Goal: Task Accomplishment & Management: Manage account settings

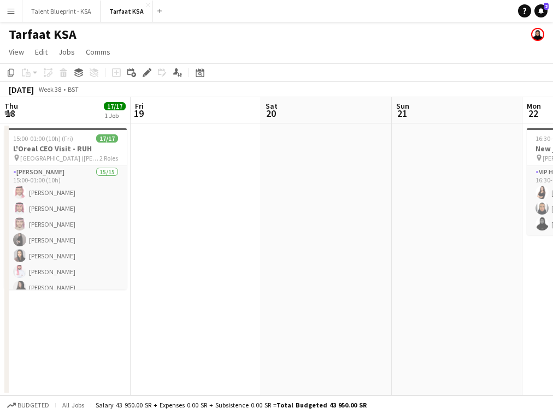
scroll to position [0, 260]
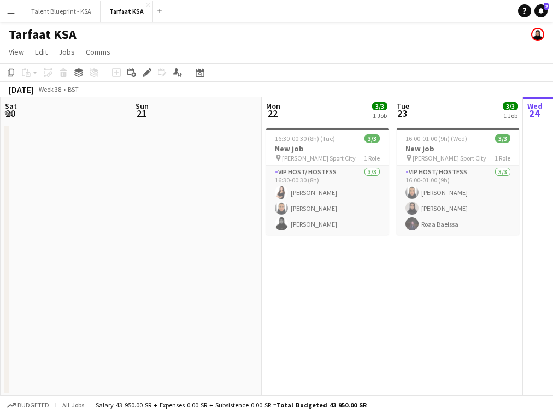
click at [13, 13] on app-icon "Menu" at bounding box center [11, 11] width 9 height 9
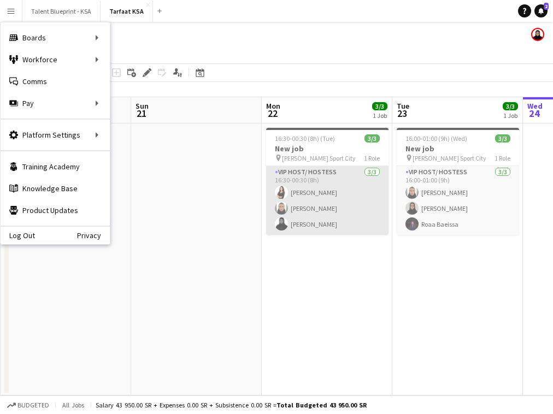
click at [295, 217] on app-card-role "VIP Host/ Hostess [DATE] 16:30-00:30 (8h) [PERSON_NAME] [PERSON_NAME] [PERSON_N…" at bounding box center [327, 200] width 122 height 69
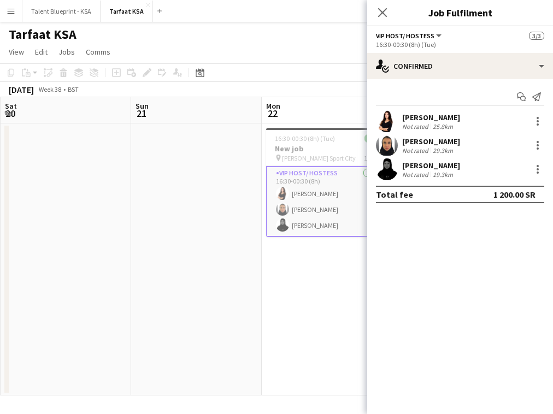
click at [401, 173] on div "[PERSON_NAME] Not rated 19.3km" at bounding box center [460, 169] width 186 height 22
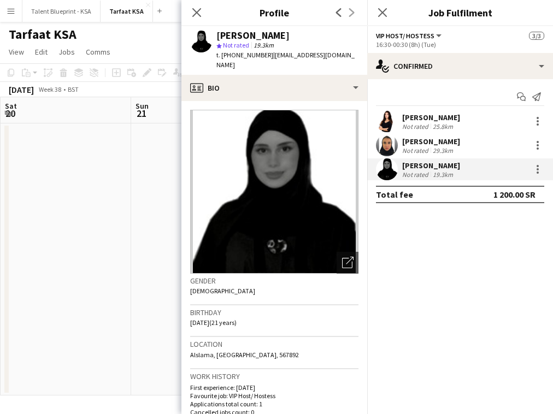
click at [395, 145] on app-user-avatar at bounding box center [387, 145] width 22 height 22
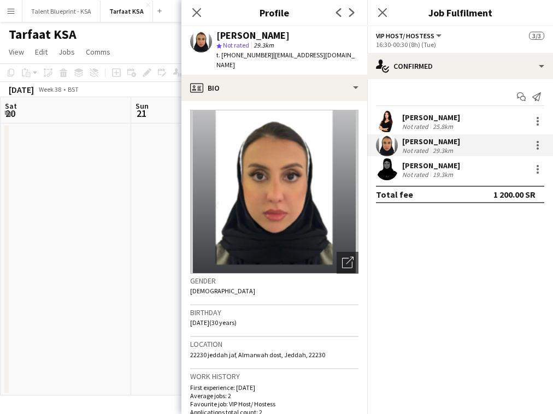
click at [394, 119] on app-user-avatar at bounding box center [387, 121] width 22 height 22
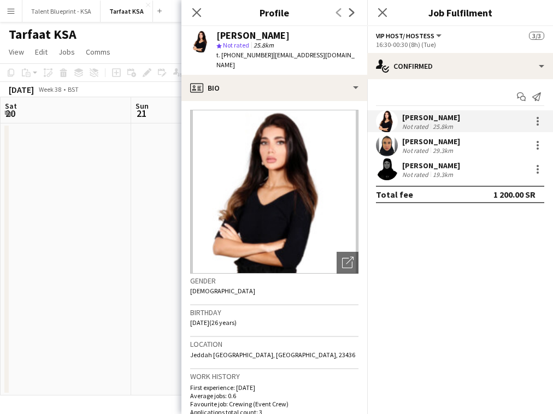
click at [386, 173] on app-user-avatar at bounding box center [387, 169] width 22 height 22
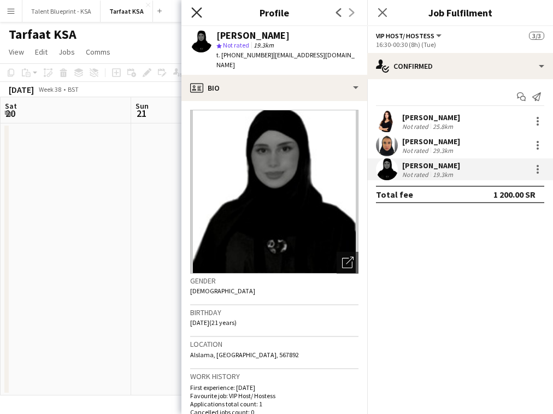
click at [196, 8] on icon "Close pop-in" at bounding box center [196, 12] width 10 height 10
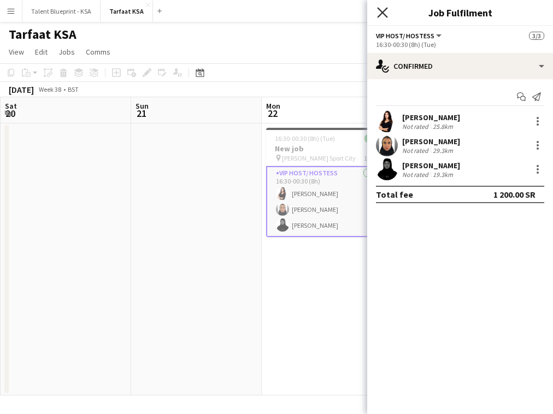
click at [385, 17] on icon "Close pop-in" at bounding box center [382, 12] width 10 height 10
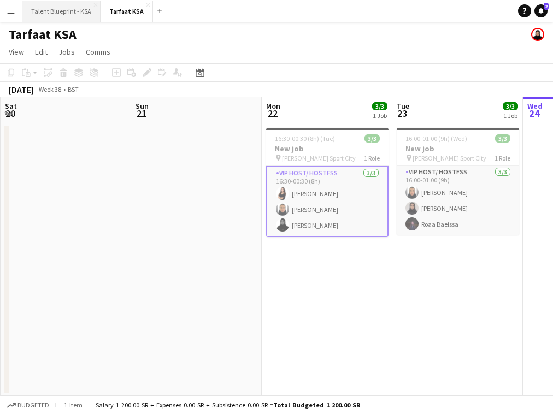
click at [75, 14] on button "Talent Blueprint - KSA Close" at bounding box center [61, 11] width 78 height 21
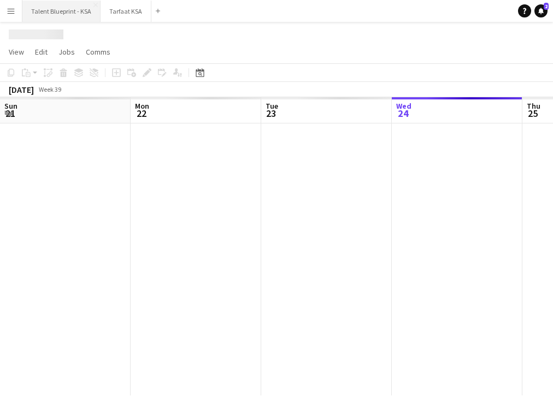
scroll to position [0, 261]
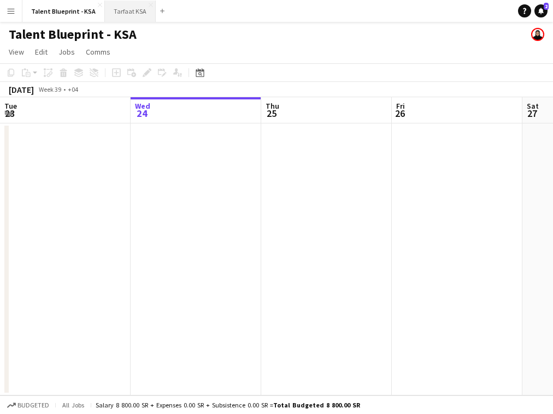
click at [129, 9] on button "Tarfaat KSA Close" at bounding box center [130, 11] width 51 height 21
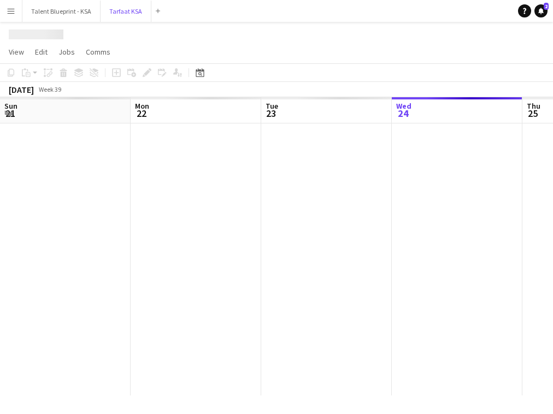
scroll to position [0, 261]
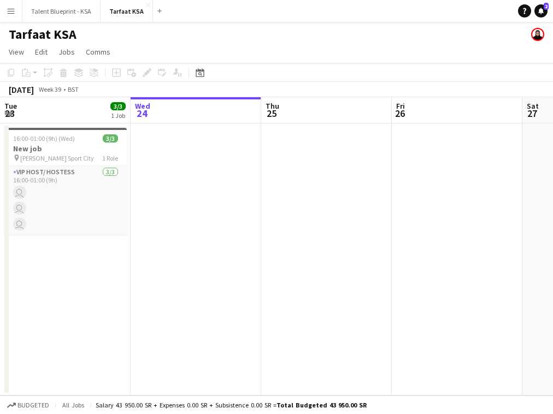
click at [16, 13] on button "Menu" at bounding box center [11, 11] width 22 height 22
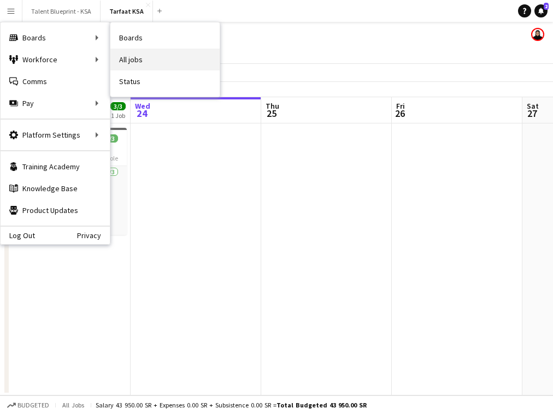
click at [156, 59] on link "All jobs" at bounding box center [164, 60] width 109 height 22
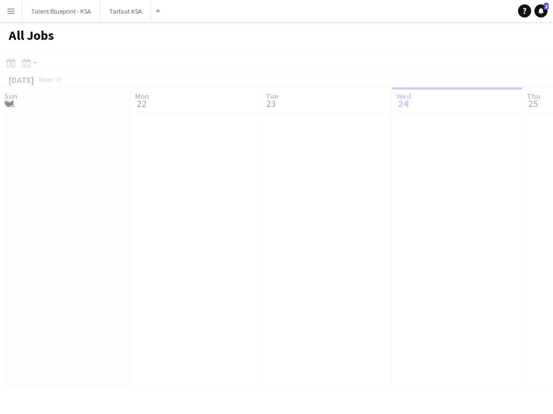
scroll to position [0, 261]
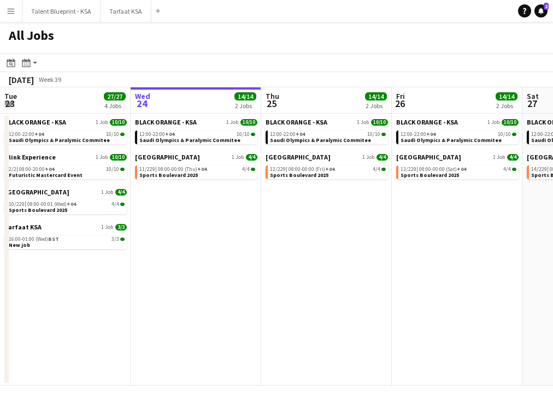
click at [15, 16] on button "Menu" at bounding box center [11, 11] width 22 height 22
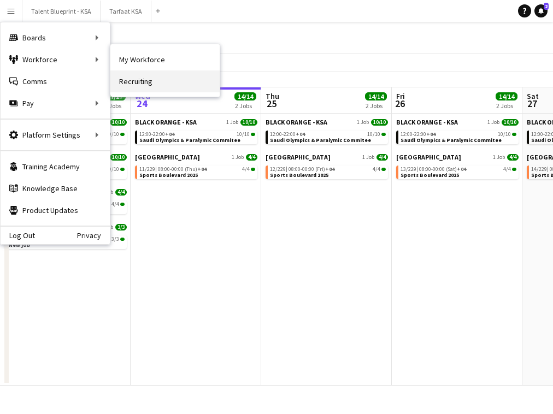
click at [155, 81] on link "Recruiting" at bounding box center [164, 81] width 109 height 22
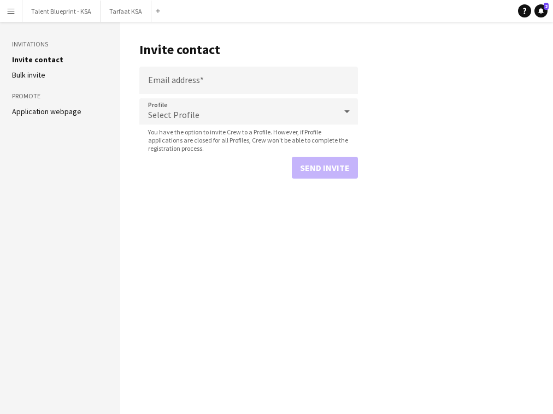
click at [2, 6] on button "Menu" at bounding box center [11, 11] width 22 height 22
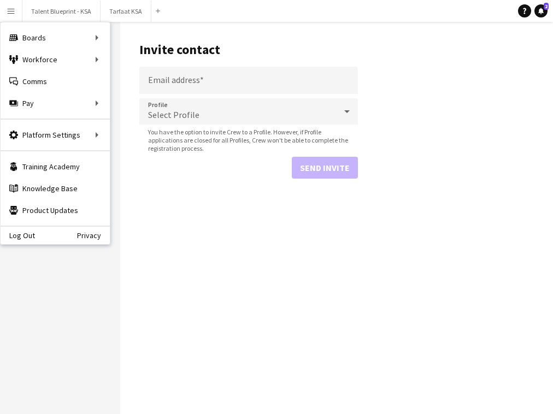
click at [4, 6] on button "Menu" at bounding box center [11, 11] width 22 height 22
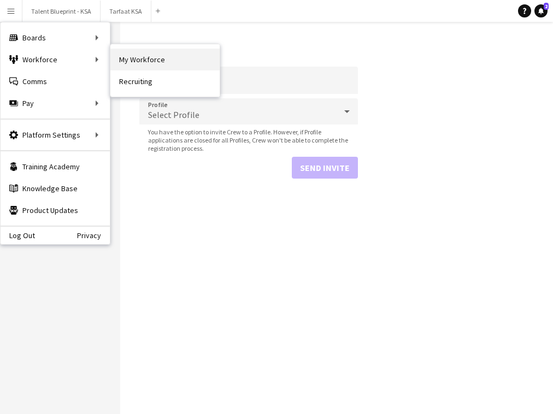
click at [159, 67] on link "My Workforce" at bounding box center [164, 60] width 109 height 22
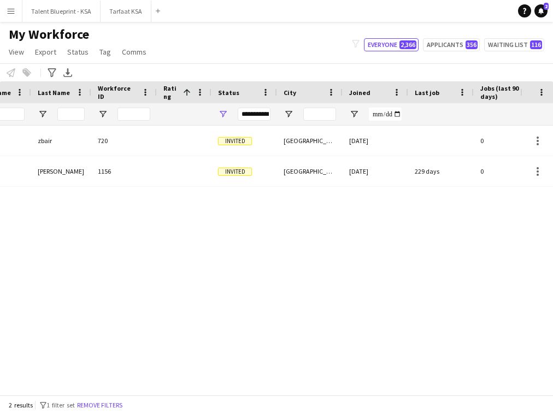
click at [254, 111] on div "**********" at bounding box center [254, 114] width 33 height 13
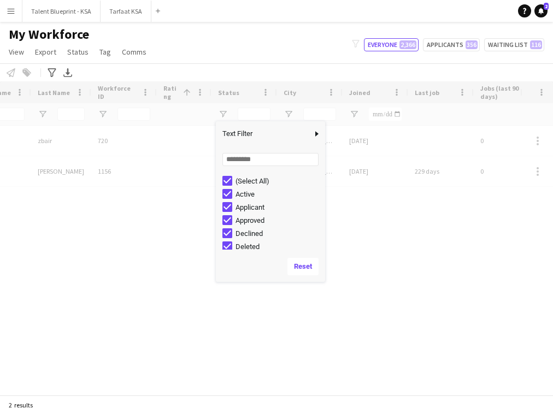
click at [368, 208] on div "Loading" at bounding box center [276, 237] width 553 height 313
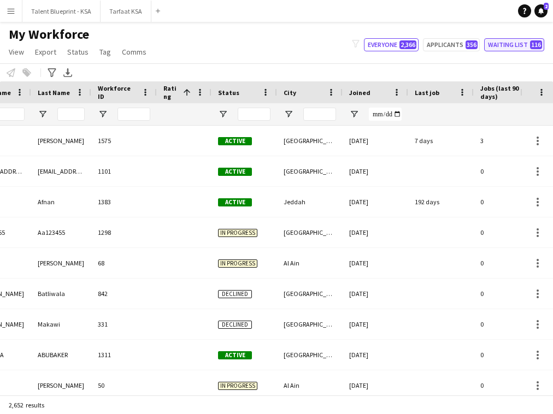
click at [503, 48] on button "Waiting list 116" at bounding box center [514, 44] width 60 height 13
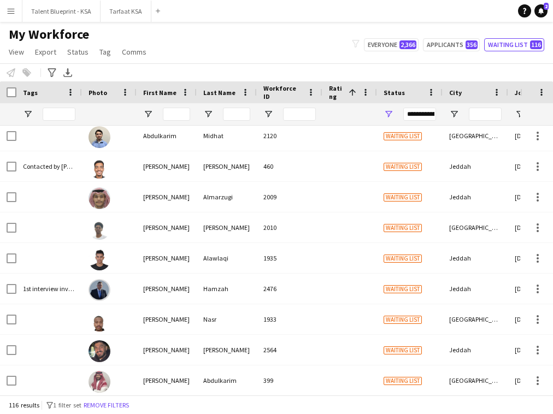
scroll to position [585, 0]
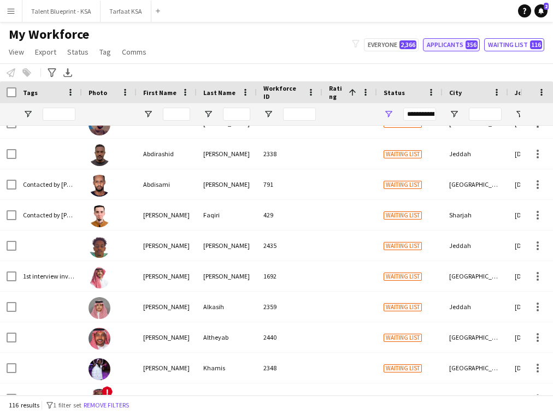
click at [455, 45] on button "Applicants 356" at bounding box center [451, 44] width 57 height 13
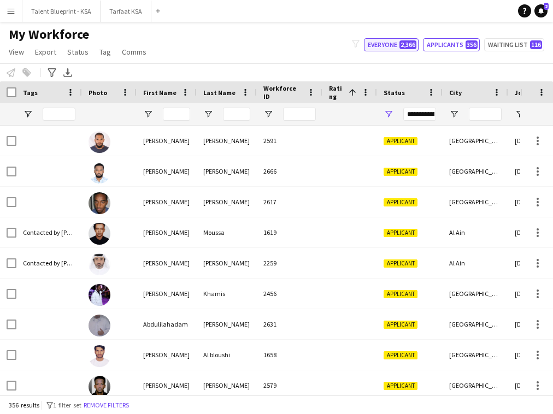
click at [394, 48] on button "Everyone 2,366" at bounding box center [391, 44] width 55 height 13
type input "**********"
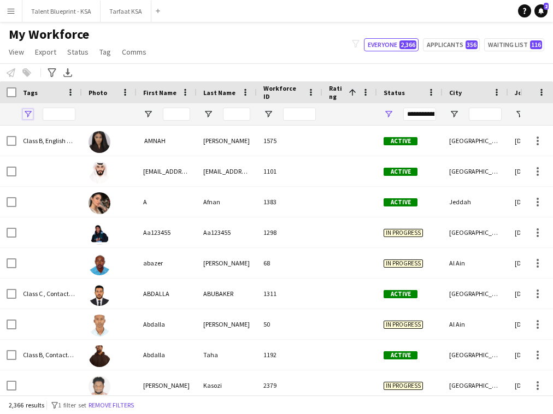
click at [26, 116] on span "Open Filter Menu" at bounding box center [28, 114] width 10 height 10
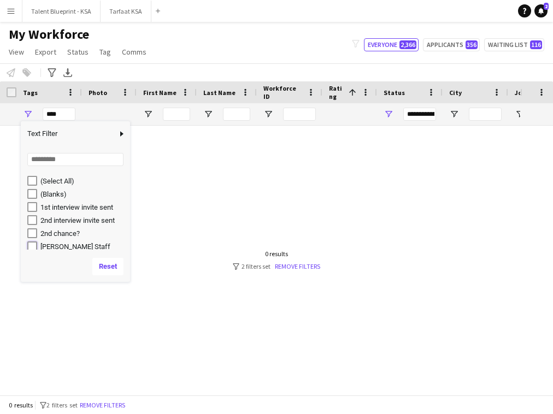
type input "**********"
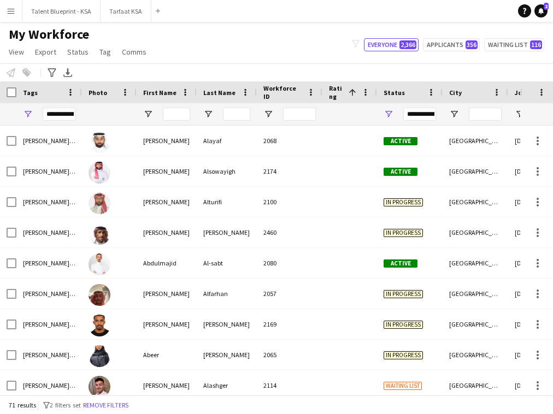
click at [162, 67] on div "Notify workforce Add to tag Select at least one crew to tag him or her. Advance…" at bounding box center [276, 72] width 553 height 18
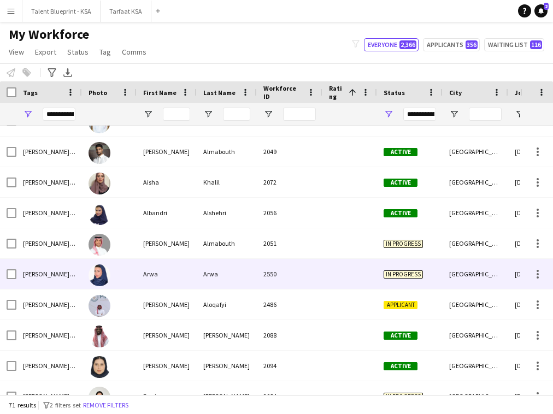
click at [149, 285] on div "Arwa" at bounding box center [167, 274] width 60 height 30
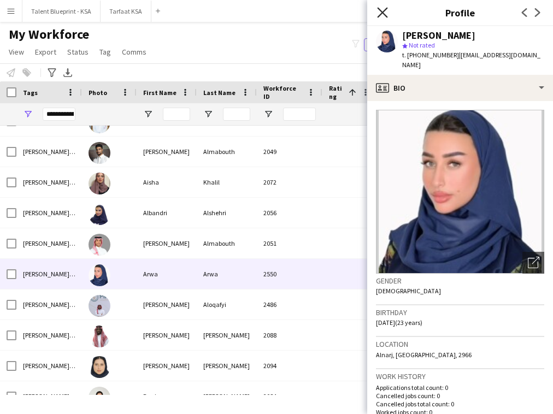
click at [384, 10] on icon at bounding box center [382, 12] width 10 height 10
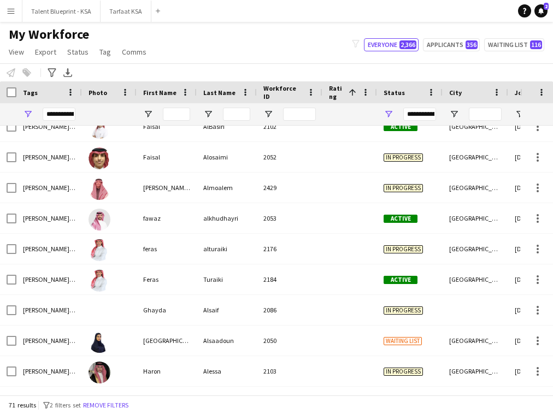
click at [25, 393] on div "[PERSON_NAME] Staff" at bounding box center [49, 402] width 66 height 30
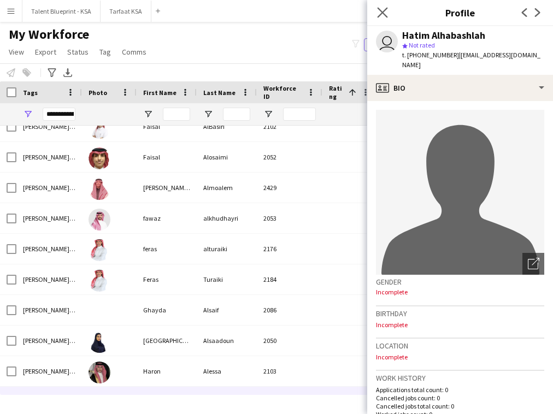
click at [384, 5] on app-icon "Close pop-in" at bounding box center [383, 13] width 16 height 16
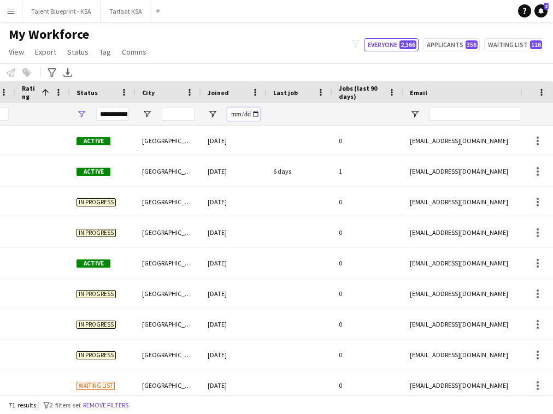
click at [235, 113] on input "Joined Filter Input" at bounding box center [243, 114] width 33 height 13
click at [214, 112] on span "Open Filter Menu" at bounding box center [213, 114] width 10 height 10
click at [241, 135] on div "Equals" at bounding box center [250, 135] width 67 height 8
click at [221, 151] on input "Filter Value" at bounding box center [254, 152] width 85 height 13
click at [236, 155] on input "Filter Value" at bounding box center [254, 152] width 85 height 13
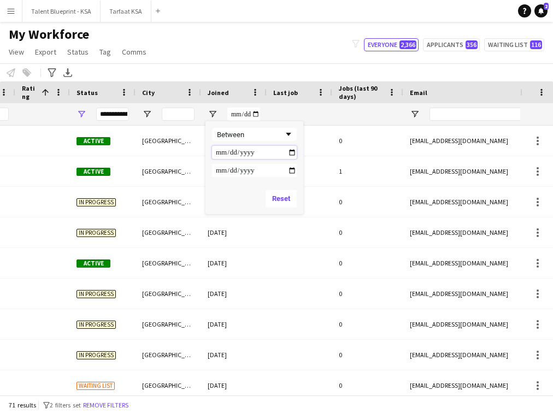
type input "**********"
click at [218, 173] on input "Filter Value" at bounding box center [254, 170] width 85 height 13
type input "**********"
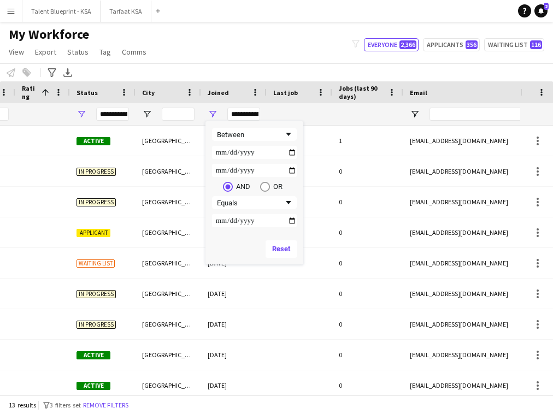
click at [275, 44] on div "My Workforce View Views Default view New view Update view Delete view Edit name…" at bounding box center [276, 44] width 553 height 37
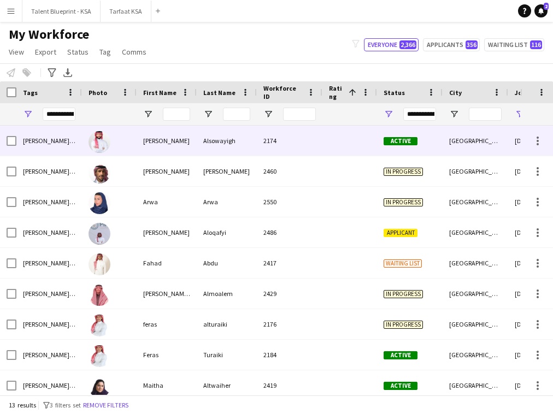
click at [135, 144] on div at bounding box center [109, 141] width 55 height 30
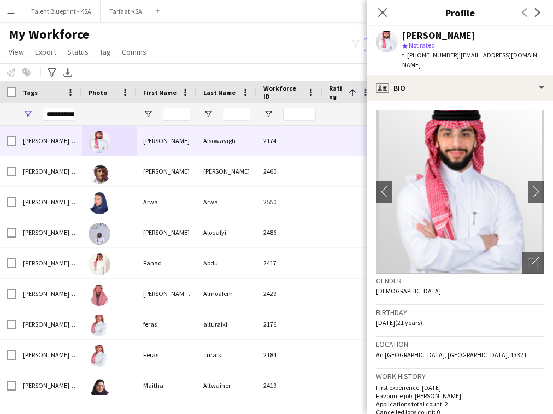
drag, startPoint x: 238, startPoint y: 25, endPoint x: 125, endPoint y: 23, distance: 113.1
click at [125, 23] on main "My Workforce View Views Default view New view Update view Delete view Edit name…" at bounding box center [276, 210] width 553 height 377
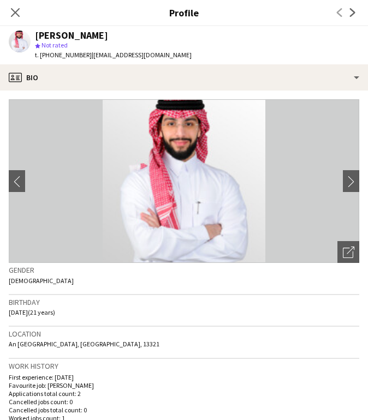
click at [277, 332] on h3 "Location" at bounding box center [184, 334] width 351 height 10
drag, startPoint x: 82, startPoint y: 55, endPoint x: 45, endPoint y: 59, distance: 37.9
click at [45, 59] on span "t. [PHONE_NUMBER]" at bounding box center [63, 55] width 57 height 8
copy span "966561663344"
drag, startPoint x: 172, startPoint y: 55, endPoint x: 87, endPoint y: 59, distance: 85.3
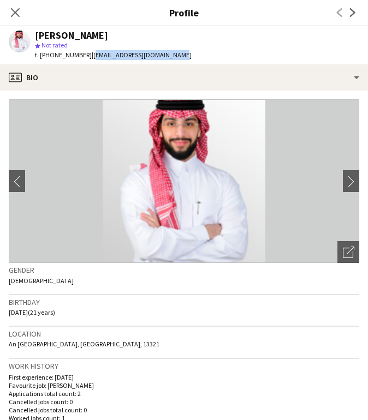
click at [87, 60] on div "[PERSON_NAME] star Not rated t. [PHONE_NUMBER] | [EMAIL_ADDRESS][DOMAIN_NAME]" at bounding box center [100, 45] width 200 height 38
copy span "[EMAIL_ADDRESS][DOMAIN_NAME]"
click at [13, 16] on icon "Close pop-in" at bounding box center [15, 12] width 10 height 10
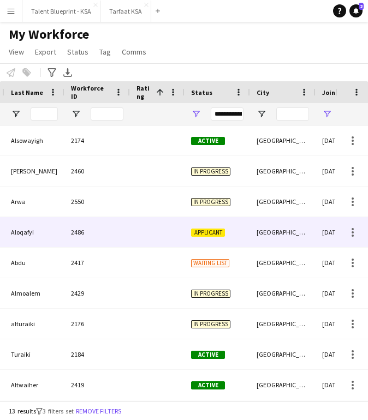
scroll to position [0, 93]
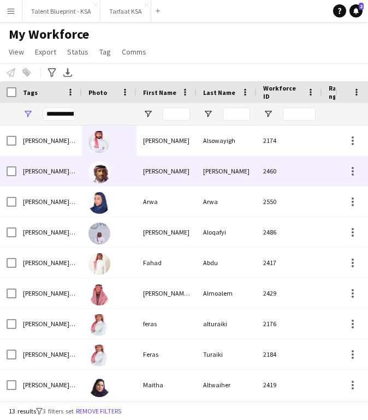
click at [235, 169] on div "[PERSON_NAME]" at bounding box center [227, 171] width 60 height 30
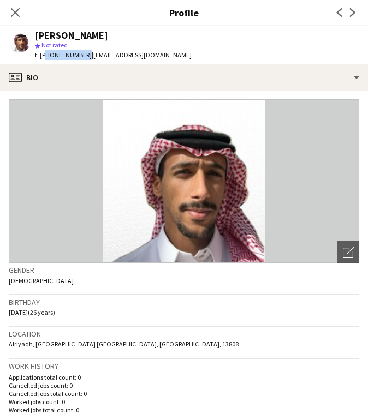
drag, startPoint x: 82, startPoint y: 56, endPoint x: 44, endPoint y: 60, distance: 38.9
click at [44, 60] on div "t. [PHONE_NUMBER] | [EMAIL_ADDRESS][DOMAIN_NAME]" at bounding box center [113, 55] width 157 height 10
copy span "966534797734"
drag, startPoint x: 175, startPoint y: 56, endPoint x: 87, endPoint y: 59, distance: 88.0
click at [87, 59] on div "[PERSON_NAME] star Not rated t. [PHONE_NUMBER] | [EMAIL_ADDRESS][DOMAIN_NAME]" at bounding box center [100, 45] width 200 height 38
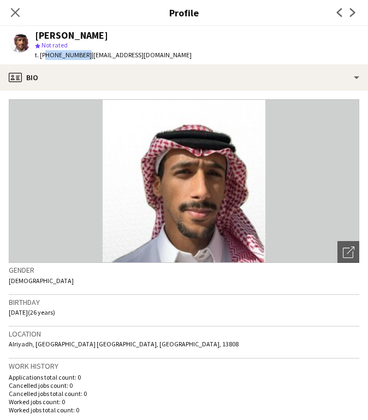
copy span "[EMAIL_ADDRESS][DOMAIN_NAME]"
click at [15, 14] on icon "Close pop-in" at bounding box center [15, 12] width 10 height 10
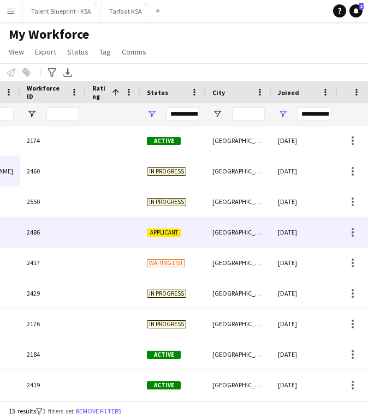
scroll to position [0, 191]
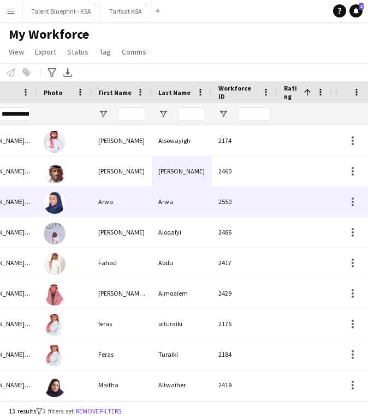
click at [208, 194] on div "Arwa" at bounding box center [182, 202] width 60 height 30
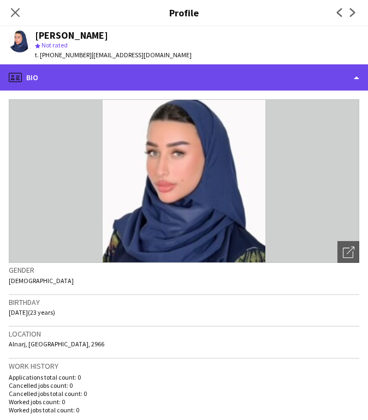
click at [226, 83] on div "profile Bio" at bounding box center [184, 77] width 368 height 26
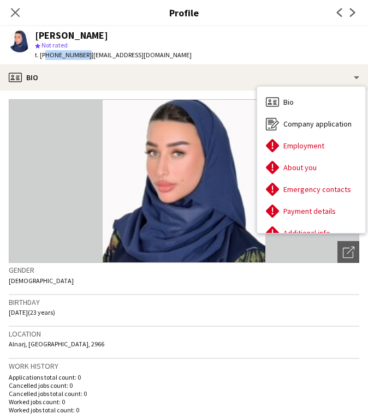
drag, startPoint x: 81, startPoint y: 57, endPoint x: 44, endPoint y: 59, distance: 37.7
click at [44, 59] on span "t. [PHONE_NUMBER]" at bounding box center [63, 55] width 57 height 8
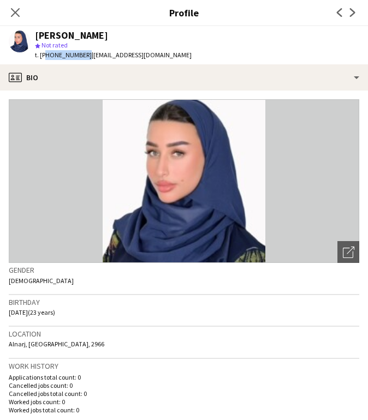
copy span "966547097666"
drag, startPoint x: 151, startPoint y: 54, endPoint x: 86, endPoint y: 60, distance: 65.3
click at [86, 60] on div "Arwa Arwa star Not rated t. [PHONE_NUMBER] | [EMAIL_ADDRESS][DOMAIN_NAME]" at bounding box center [100, 45] width 200 height 38
copy span "[EMAIL_ADDRESS][DOMAIN_NAME]"
click at [12, 14] on icon "Close pop-in" at bounding box center [15, 12] width 10 height 10
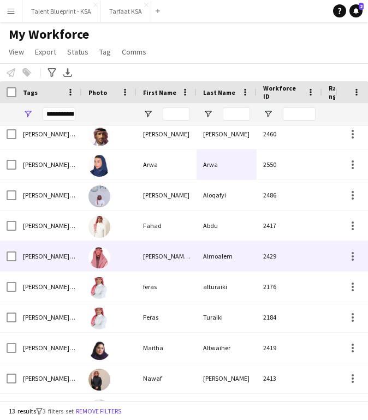
scroll to position [37, 0]
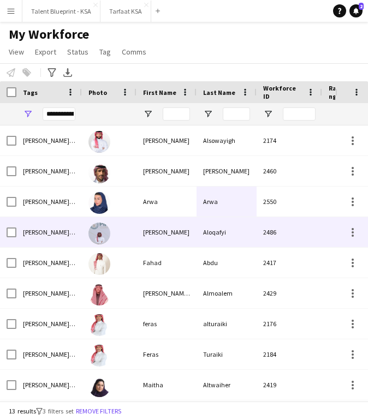
click at [197, 239] on div "Aloqafyi" at bounding box center [227, 232] width 60 height 30
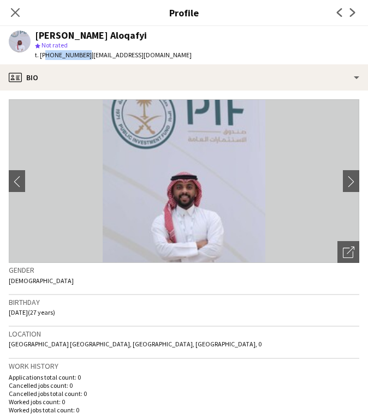
drag, startPoint x: 82, startPoint y: 56, endPoint x: 44, endPoint y: 58, distance: 37.7
click at [44, 58] on span "t. [PHONE_NUMBER]" at bounding box center [63, 55] width 57 height 8
copy span "966598810073"
click at [157, 55] on div "[PERSON_NAME] Aloqafyi star Not rated t. [PHONE_NUMBER] | [EMAIL_ADDRESS][DOMAI…" at bounding box center [100, 45] width 200 height 38
drag, startPoint x: 157, startPoint y: 55, endPoint x: 91, endPoint y: 55, distance: 65.5
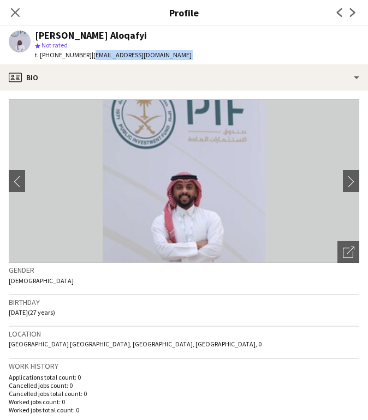
click at [91, 55] on div "[PERSON_NAME] Aloqafyi star Not rated t. [PHONE_NUMBER] | [EMAIL_ADDRESS][DOMAI…" at bounding box center [100, 45] width 200 height 38
copy app-crew-profile "[EMAIL_ADDRESS][DOMAIN_NAME] profile"
click at [19, 11] on icon "Close pop-in" at bounding box center [15, 12] width 10 height 10
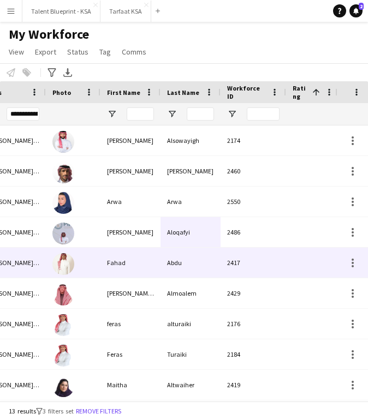
scroll to position [0, 40]
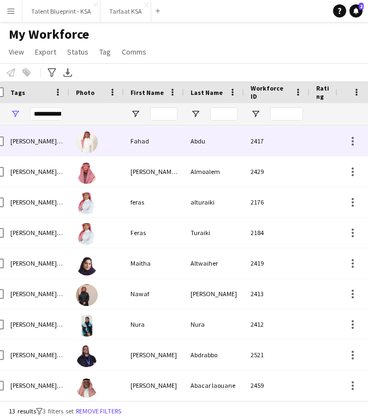
click at [163, 143] on div "Fahad" at bounding box center [154, 141] width 60 height 30
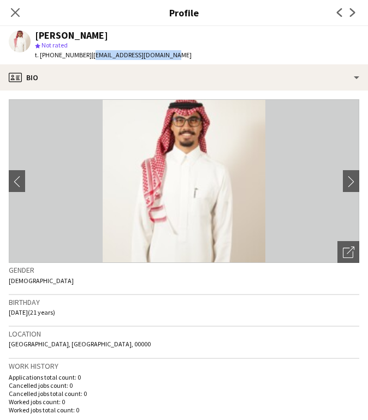
drag, startPoint x: 159, startPoint y: 57, endPoint x: 87, endPoint y: 59, distance: 72.1
click at [87, 59] on div "[PERSON_NAME] star Not rated t. [PHONE_NUMBER] | [EMAIL_ADDRESS][DOMAIN_NAME]" at bounding box center [100, 45] width 200 height 38
copy span "[EMAIL_ADDRESS][DOMAIN_NAME]"
drag, startPoint x: 81, startPoint y: 55, endPoint x: 43, endPoint y: 57, distance: 38.3
click at [43, 57] on span "t. [PHONE_NUMBER]" at bounding box center [63, 55] width 57 height 8
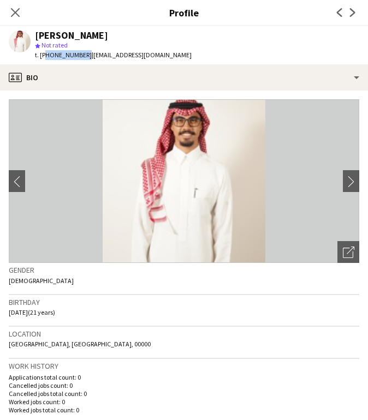
copy span "966562976764"
click at [313, 301] on h3 "Birthday" at bounding box center [184, 303] width 351 height 10
click at [17, 10] on icon at bounding box center [15, 12] width 10 height 10
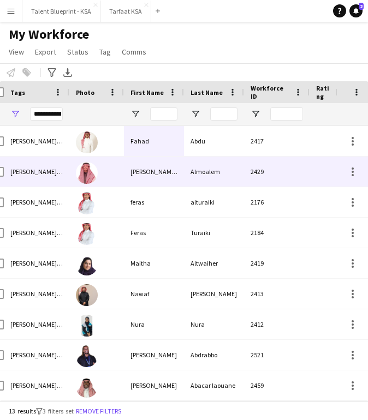
click at [186, 180] on div "Almoalem" at bounding box center [214, 172] width 60 height 30
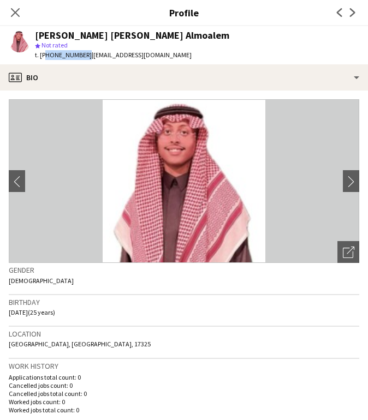
drag, startPoint x: 82, startPoint y: 56, endPoint x: 43, endPoint y: 60, distance: 39.5
click at [43, 60] on div "t. [PHONE_NUMBER] | [EMAIL_ADDRESS][DOMAIN_NAME]" at bounding box center [132, 55] width 194 height 10
drag, startPoint x: 168, startPoint y: 57, endPoint x: 87, endPoint y: 58, distance: 80.3
click at [87, 58] on div "t. [PHONE_NUMBER] | [EMAIL_ADDRESS][DOMAIN_NAME]" at bounding box center [132, 55] width 194 height 10
click at [15, 16] on icon "Close pop-in" at bounding box center [15, 12] width 10 height 10
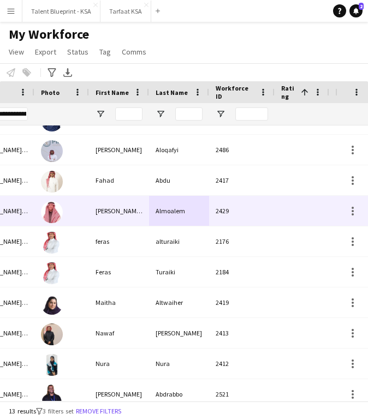
scroll to position [81, 0]
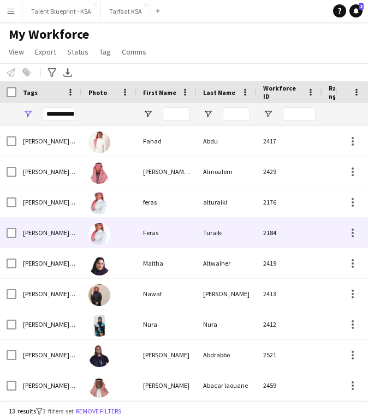
click at [132, 233] on div at bounding box center [109, 233] width 55 height 30
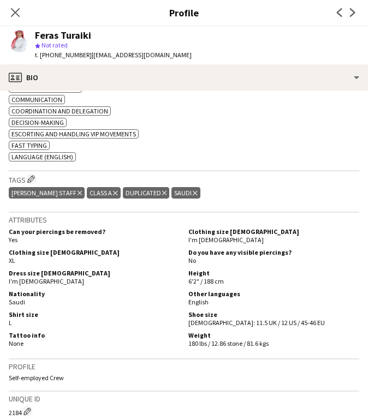
scroll to position [383, 0]
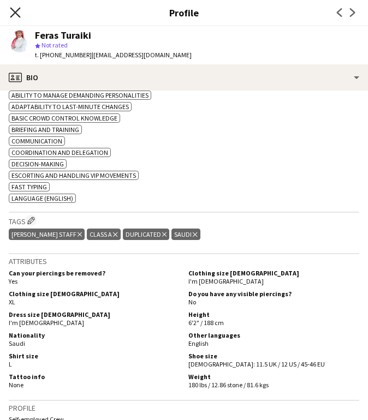
click at [15, 14] on icon "Close pop-in" at bounding box center [15, 12] width 10 height 10
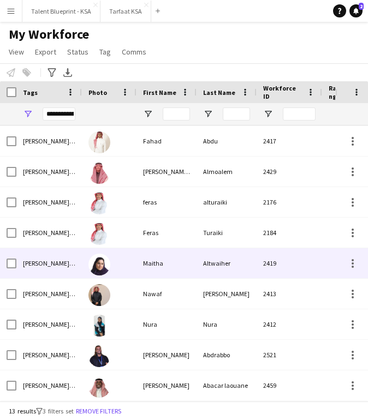
click at [138, 258] on div "Maitha" at bounding box center [167, 263] width 60 height 30
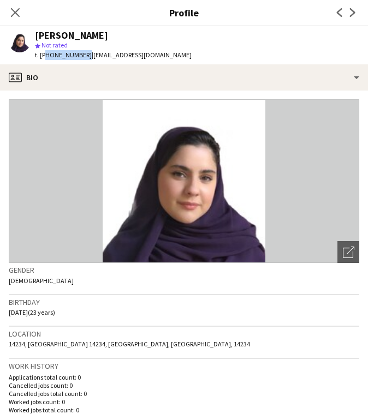
drag, startPoint x: 82, startPoint y: 56, endPoint x: 43, endPoint y: 58, distance: 39.9
click at [43, 58] on span "t. [PHONE_NUMBER]" at bounding box center [63, 55] width 57 height 8
drag, startPoint x: 165, startPoint y: 56, endPoint x: 88, endPoint y: 58, distance: 77.6
click at [88, 58] on div "[PERSON_NAME] star Not rated t. [PHONE_NUMBER] | [EMAIL_ADDRESS][DOMAIN_NAME]" at bounding box center [100, 45] width 200 height 38
click at [16, 12] on icon "Close pop-in" at bounding box center [15, 12] width 10 height 10
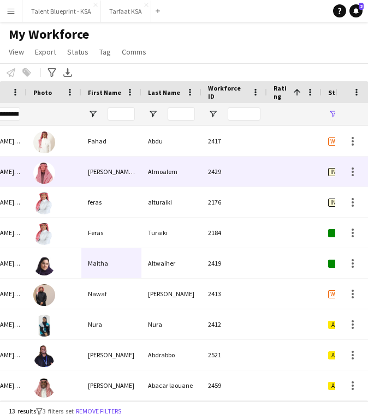
scroll to position [0, 129]
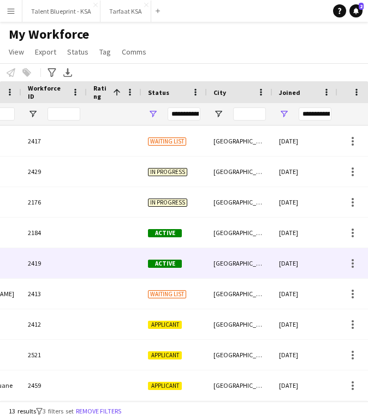
click at [231, 269] on div "[GEOGRAPHIC_DATA]" at bounding box center [240, 263] width 66 height 30
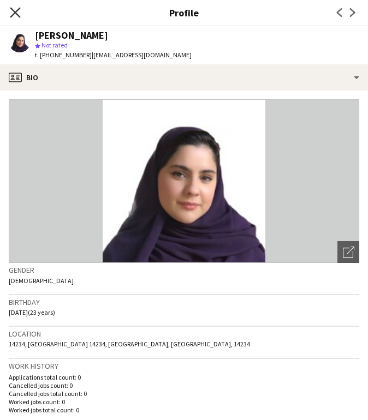
click at [17, 8] on icon "Close pop-in" at bounding box center [15, 12] width 10 height 10
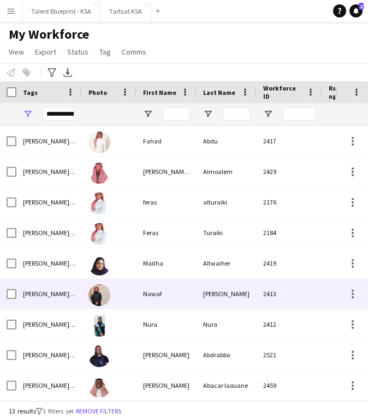
click at [184, 306] on div "Nawaf" at bounding box center [167, 294] width 60 height 30
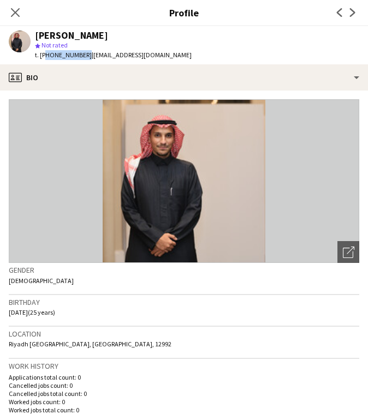
drag, startPoint x: 82, startPoint y: 55, endPoint x: 44, endPoint y: 58, distance: 38.4
click at [44, 58] on span "t. [PHONE_NUMBER]" at bounding box center [63, 55] width 57 height 8
drag, startPoint x: 165, startPoint y: 56, endPoint x: 87, endPoint y: 60, distance: 78.2
click at [87, 60] on div "[PERSON_NAME] star Not rated t. [PHONE_NUMBER] | [EMAIL_ADDRESS][DOMAIN_NAME]" at bounding box center [100, 45] width 200 height 38
click at [16, 11] on icon at bounding box center [15, 12] width 10 height 10
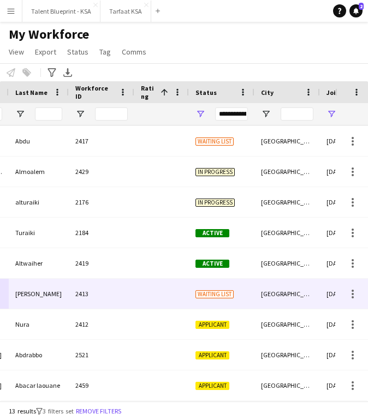
scroll to position [0, 188]
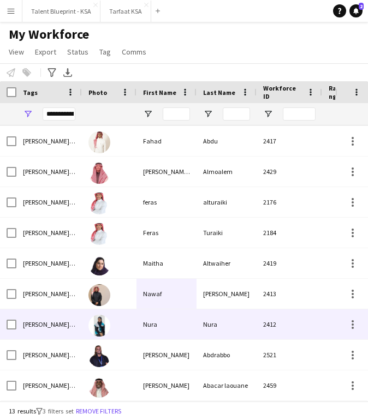
click at [229, 323] on div "Nura" at bounding box center [227, 325] width 60 height 30
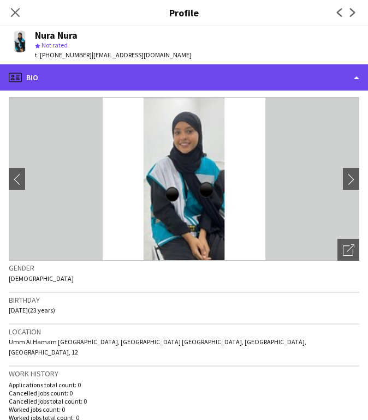
click at [256, 80] on div "profile Bio" at bounding box center [184, 77] width 368 height 26
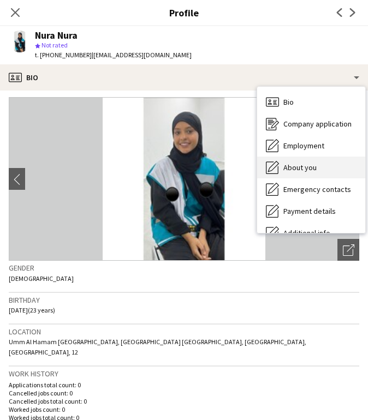
click at [304, 171] on span "About you" at bounding box center [299, 168] width 33 height 10
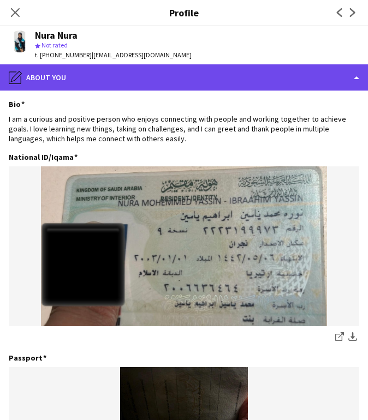
click at [256, 75] on div "pencil4 About you" at bounding box center [184, 77] width 368 height 26
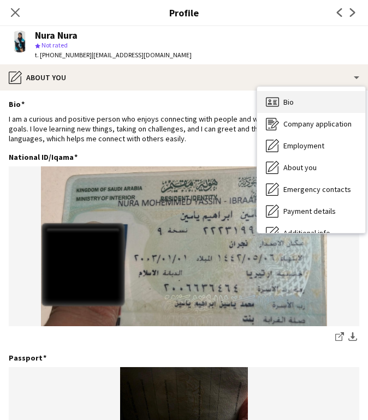
click at [320, 99] on div "Bio Bio" at bounding box center [311, 102] width 108 height 22
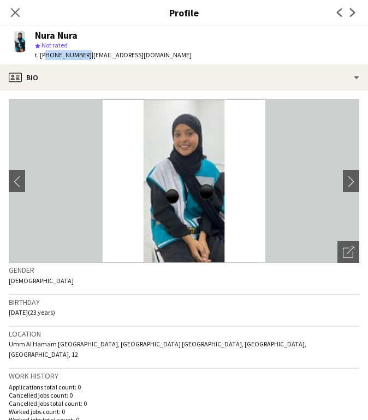
drag, startPoint x: 82, startPoint y: 56, endPoint x: 43, endPoint y: 58, distance: 39.4
click at [43, 58] on span "t. [PHONE_NUMBER]" at bounding box center [63, 55] width 57 height 8
drag, startPoint x: 162, startPoint y: 57, endPoint x: 87, endPoint y: 58, distance: 75.4
click at [87, 58] on div "Nura Nura star Not rated t. [PHONE_NUMBER] | [EMAIL_ADDRESS][DOMAIN_NAME]" at bounding box center [100, 45] width 200 height 38
click at [14, 9] on icon "Close pop-in" at bounding box center [15, 12] width 10 height 10
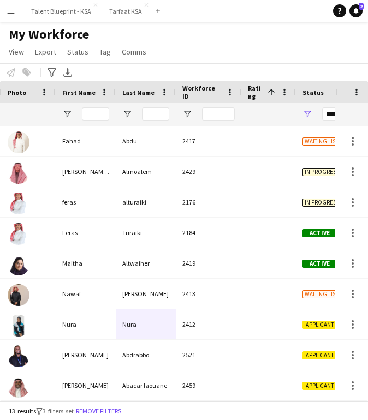
scroll to position [0, 196]
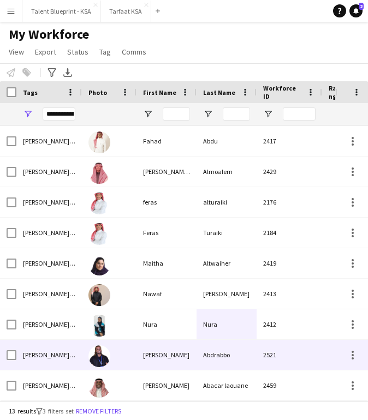
click at [189, 359] on div "[PERSON_NAME]" at bounding box center [167, 355] width 60 height 30
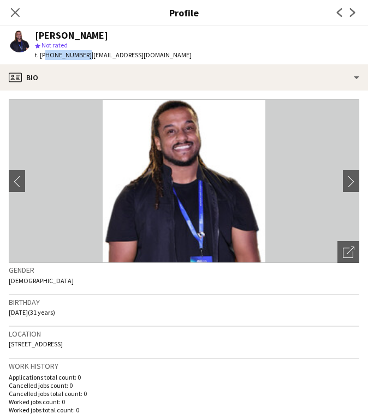
drag, startPoint x: 82, startPoint y: 53, endPoint x: 44, endPoint y: 58, distance: 38.6
click at [44, 58] on span "t. [PHONE_NUMBER]" at bounding box center [63, 55] width 57 height 8
drag, startPoint x: 165, startPoint y: 58, endPoint x: 86, endPoint y: 59, distance: 78.6
click at [86, 59] on div "[PERSON_NAME] star Not rated t. [PHONE_NUMBER] | [EMAIL_ADDRESS][DOMAIN_NAME]" at bounding box center [100, 45] width 200 height 38
click at [260, 294] on div "Gender [DEMOGRAPHIC_DATA]" at bounding box center [184, 279] width 351 height 32
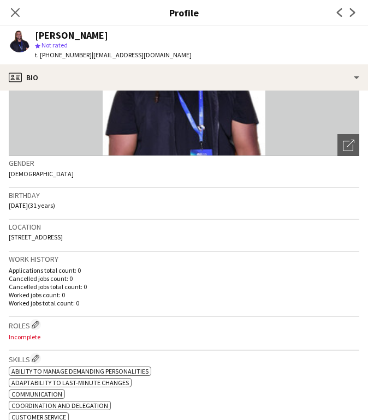
scroll to position [0, 0]
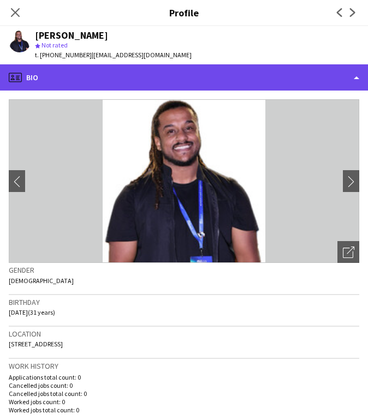
click at [305, 82] on div "profile Bio" at bounding box center [184, 77] width 368 height 26
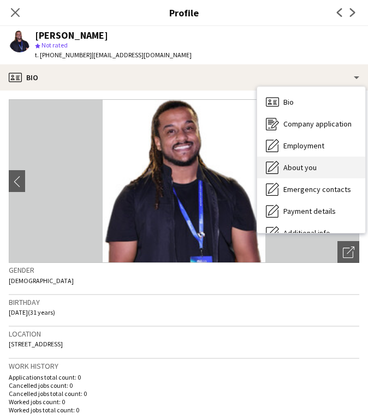
click at [325, 175] on div "About you About you" at bounding box center [311, 168] width 108 height 22
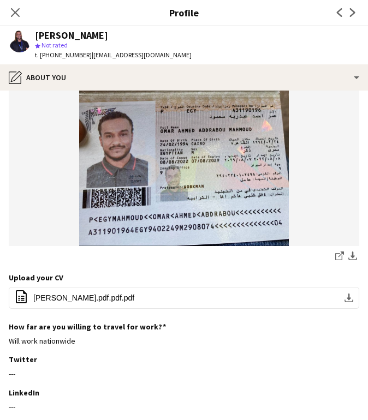
scroll to position [273, 0]
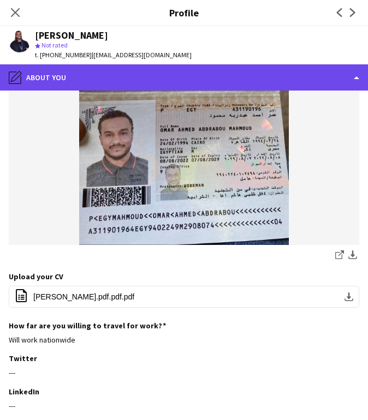
click at [227, 76] on div "pencil4 About you" at bounding box center [184, 77] width 368 height 26
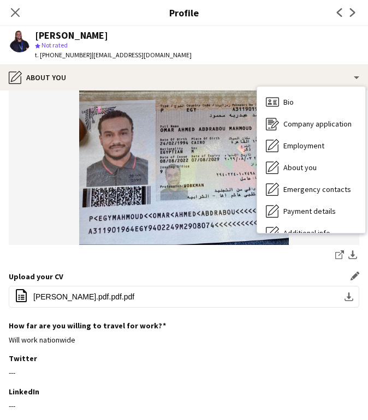
click at [178, 272] on div "Upload your CV Edit this field" at bounding box center [184, 277] width 351 height 10
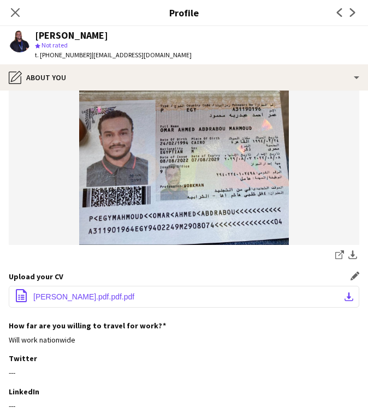
click at [188, 297] on button "office-file-sheet [PERSON_NAME].pdf.pdf.pdf download-bottom" at bounding box center [184, 297] width 351 height 22
click at [87, 299] on span "[PERSON_NAME].pdf.pdf.pdf" at bounding box center [83, 297] width 101 height 9
click at [16, 15] on icon "Close pop-in" at bounding box center [15, 12] width 10 height 10
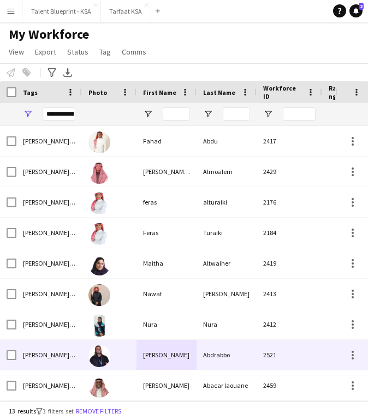
click at [132, 358] on div at bounding box center [109, 355] width 55 height 30
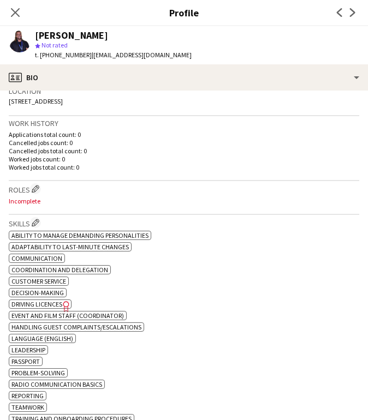
scroll to position [39, 0]
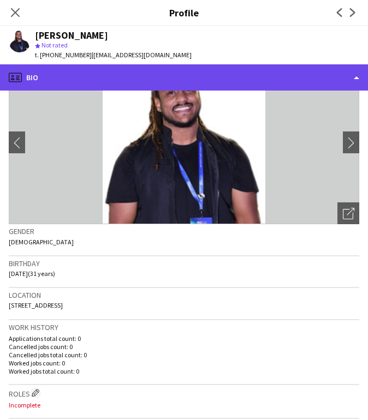
click at [231, 78] on div "profile Bio" at bounding box center [184, 77] width 368 height 26
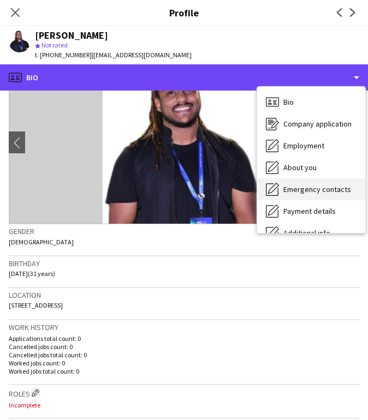
scroll to position [59, 0]
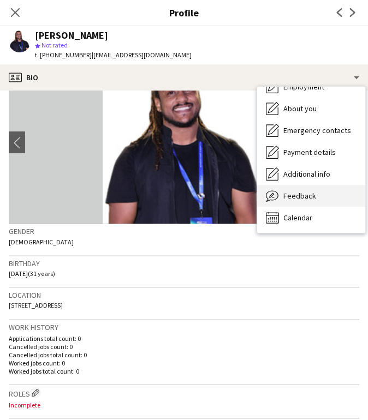
click at [319, 192] on div "Feedback Feedback" at bounding box center [311, 196] width 108 height 22
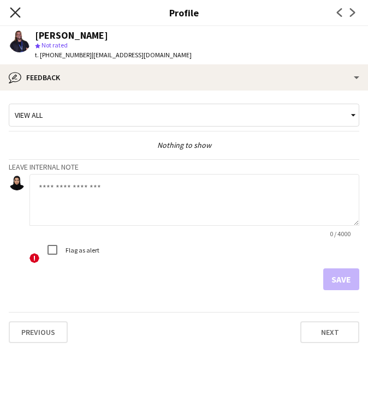
click at [16, 14] on icon at bounding box center [15, 12] width 10 height 10
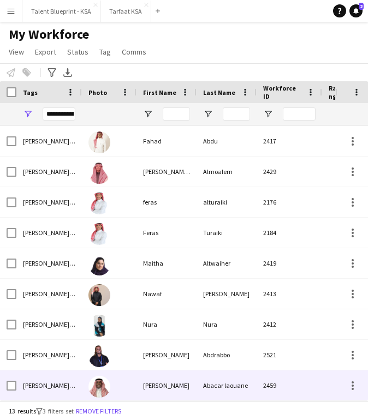
click at [170, 389] on div "[PERSON_NAME]" at bounding box center [167, 386] width 60 height 30
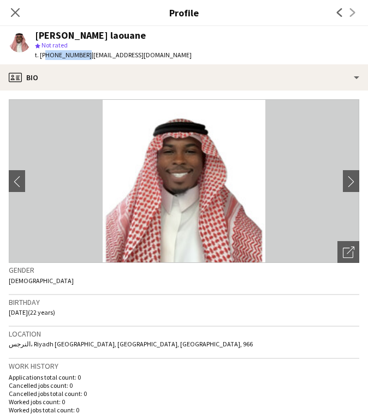
drag, startPoint x: 81, startPoint y: 55, endPoint x: 44, endPoint y: 58, distance: 37.2
click at [44, 58] on span "t. [PHONE_NUMBER]" at bounding box center [63, 55] width 57 height 8
drag, startPoint x: 162, startPoint y: 55, endPoint x: 87, endPoint y: 60, distance: 75.0
click at [87, 60] on div "[PERSON_NAME] laouane star Not rated t. [PHONE_NUMBER] | [EMAIL_ADDRESS][DOMAIN…" at bounding box center [100, 45] width 200 height 38
click at [223, 288] on div "Gender [DEMOGRAPHIC_DATA]" at bounding box center [184, 279] width 351 height 32
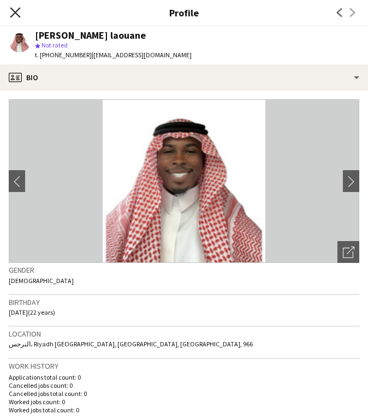
click at [13, 11] on icon "Close pop-in" at bounding box center [15, 12] width 10 height 10
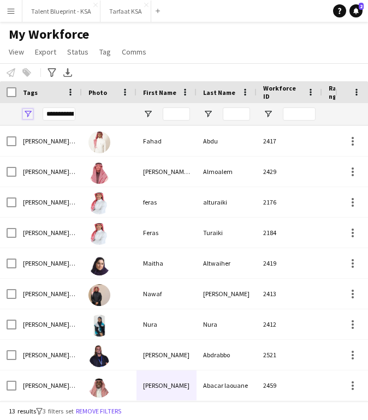
click at [26, 114] on span "Open Filter Menu" at bounding box center [28, 114] width 10 height 10
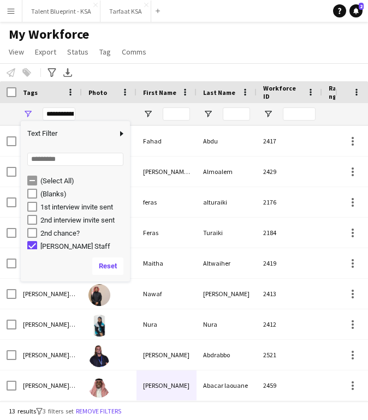
click at [199, 60] on div "My Workforce View Views Default view New view Update view Delete view Edit name…" at bounding box center [184, 44] width 368 height 37
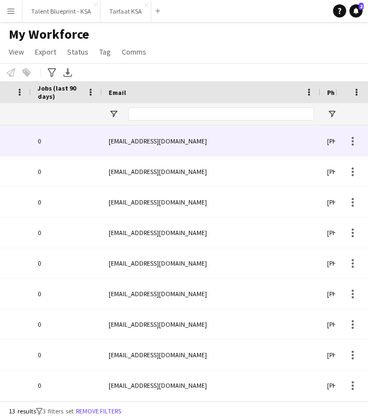
scroll to position [0, 709]
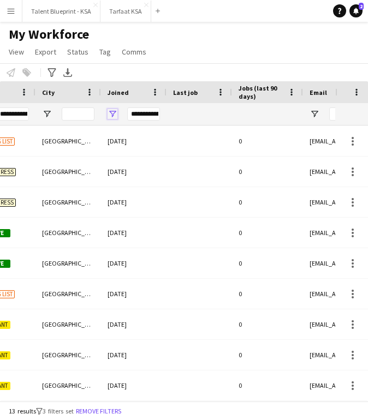
click at [114, 112] on span "Open Filter Menu" at bounding box center [113, 114] width 10 height 10
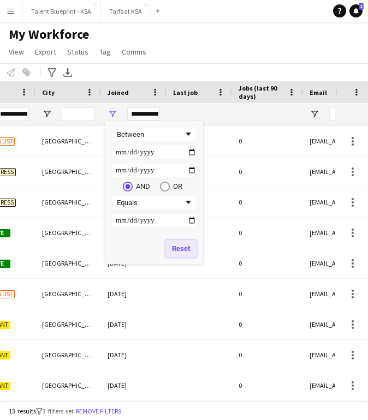
click at [179, 246] on button "Reset" at bounding box center [180, 248] width 31 height 17
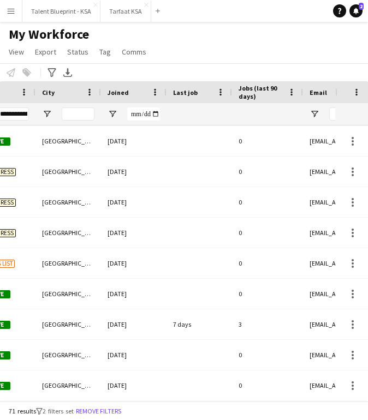
click at [235, 66] on div "Notify workforce Add to tag Select at least one crew to tag him or her. Advance…" at bounding box center [184, 72] width 368 height 18
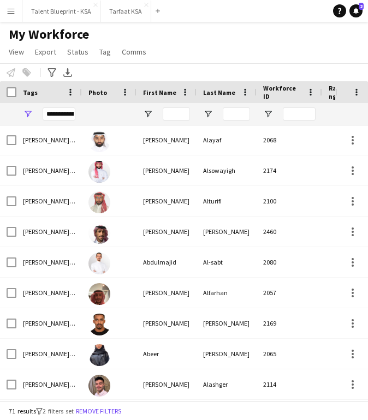
click at [254, 49] on div "My Workforce View Views Default view New view Update view Delete view Edit name…" at bounding box center [184, 44] width 368 height 37
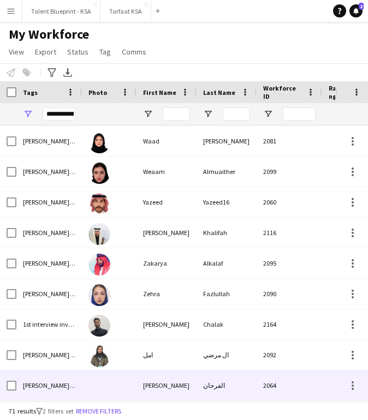
click at [128, 394] on div at bounding box center [109, 386] width 55 height 30
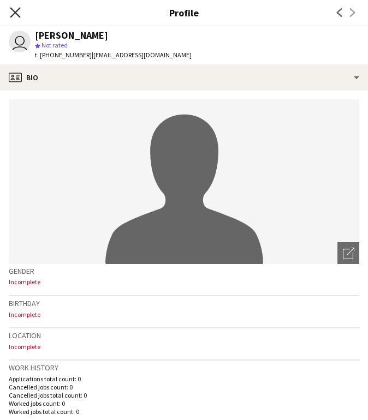
click at [19, 12] on icon "Close pop-in" at bounding box center [15, 12] width 10 height 10
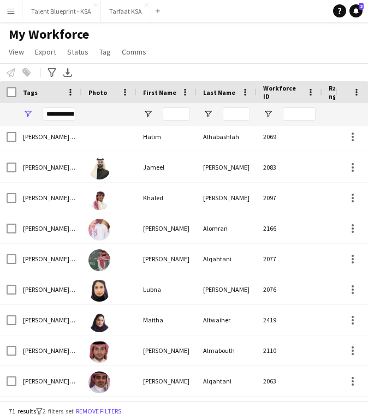
scroll to position [626, 0]
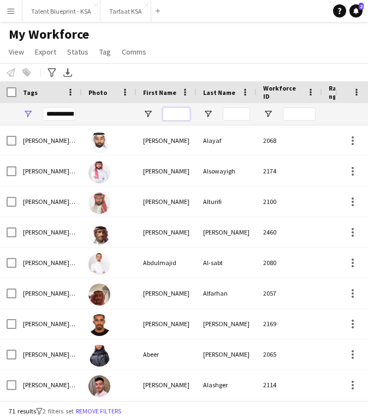
click at [182, 110] on input "First Name Filter Input" at bounding box center [176, 114] width 27 height 13
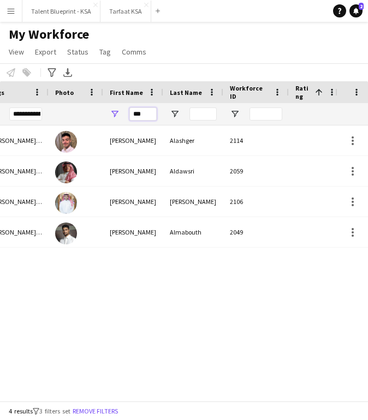
click at [147, 114] on input "***" at bounding box center [142, 114] width 27 height 13
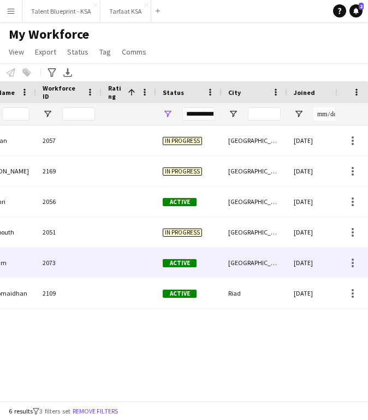
click at [277, 234] on div "[GEOGRAPHIC_DATA]" at bounding box center [255, 232] width 66 height 30
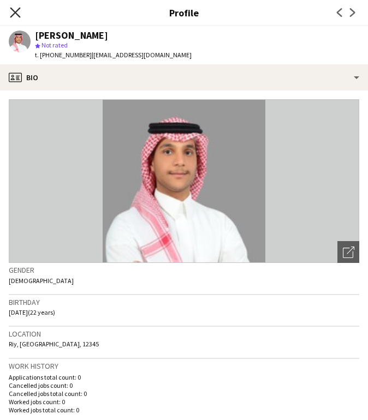
click at [11, 12] on icon "Close pop-in" at bounding box center [15, 12] width 10 height 10
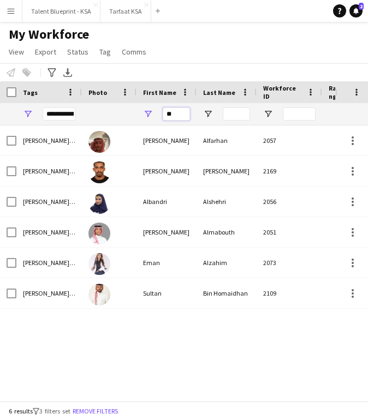
click at [177, 115] on input "**" at bounding box center [176, 114] width 27 height 13
type input "*"
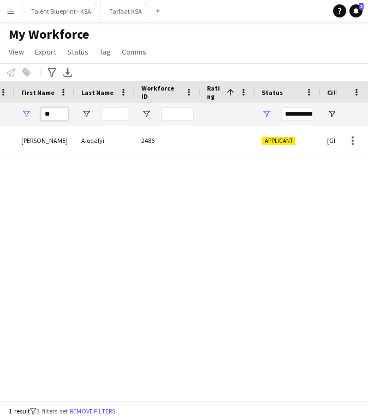
type input "*"
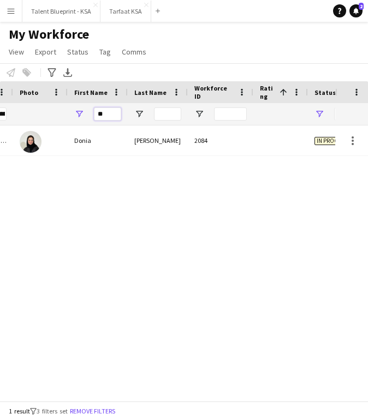
click at [110, 119] on input "**" at bounding box center [107, 114] width 27 height 13
type input "*"
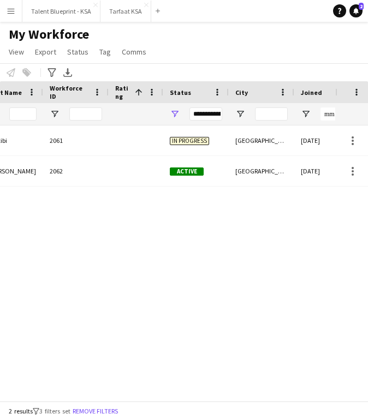
type input "***"
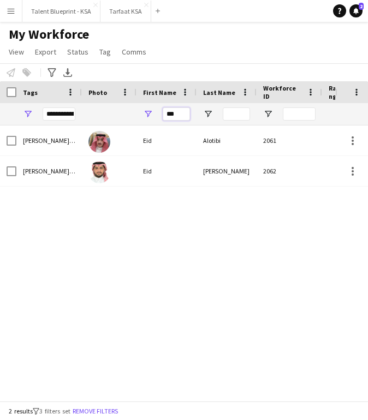
click at [174, 114] on input "***" at bounding box center [176, 114] width 27 height 13
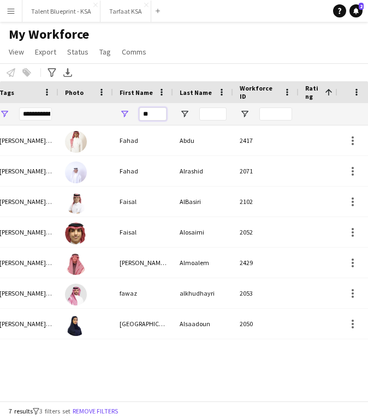
click at [162, 115] on input "**" at bounding box center [152, 114] width 27 height 13
type input "*"
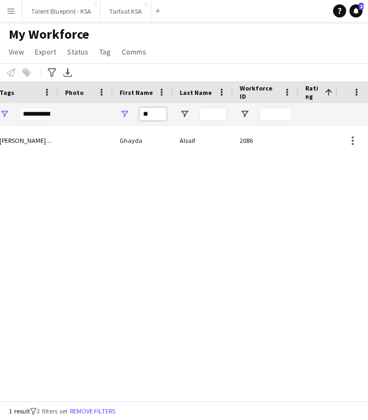
scroll to position [0, 0]
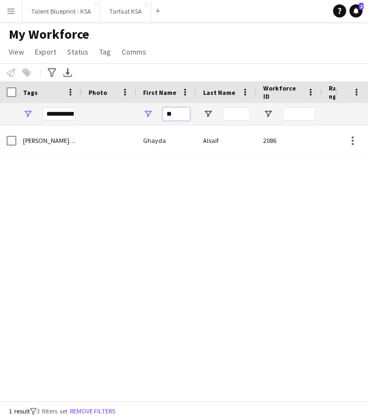
type input "*"
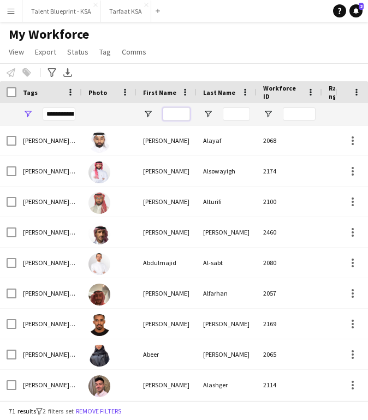
click at [179, 115] on input "First Name Filter Input" at bounding box center [176, 114] width 27 height 13
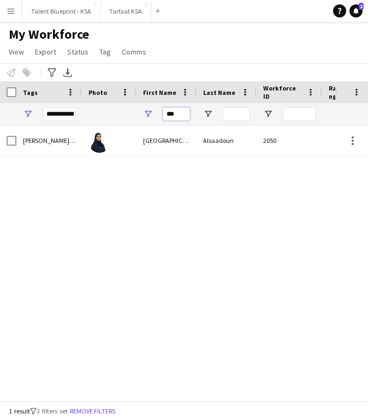
click at [176, 118] on input "***" at bounding box center [176, 114] width 27 height 13
click at [182, 118] on input "***" at bounding box center [176, 114] width 27 height 13
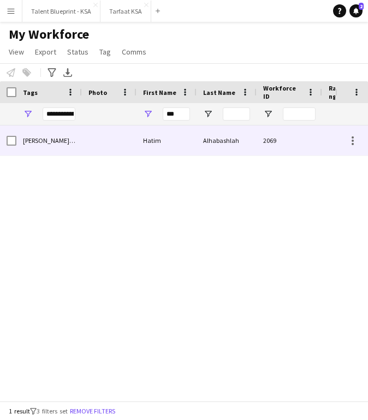
click at [173, 145] on div "Hatim" at bounding box center [167, 141] width 60 height 30
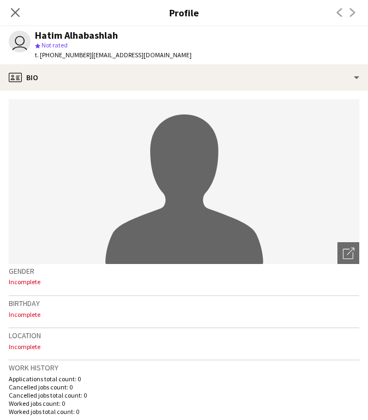
click at [13, 15] on icon at bounding box center [15, 12] width 9 height 9
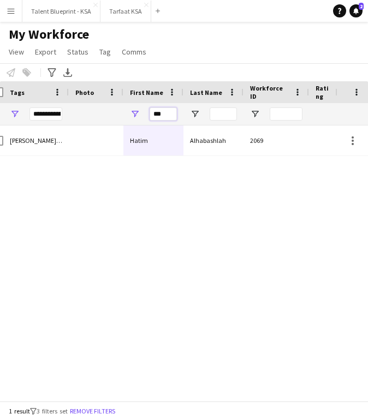
click at [167, 114] on input "***" at bounding box center [163, 114] width 27 height 13
type input "*"
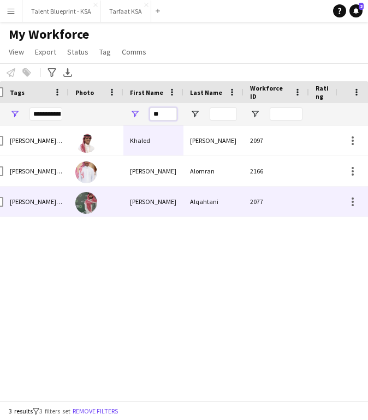
type input "**"
click at [285, 204] on div "2077" at bounding box center [277, 202] width 66 height 30
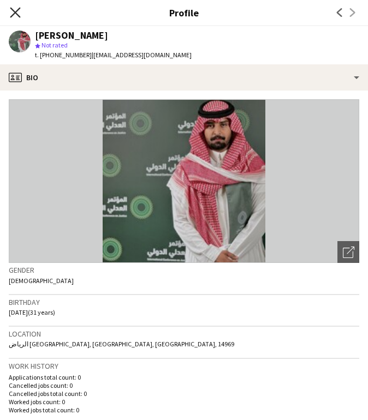
click at [16, 10] on icon "Close pop-in" at bounding box center [15, 12] width 10 height 10
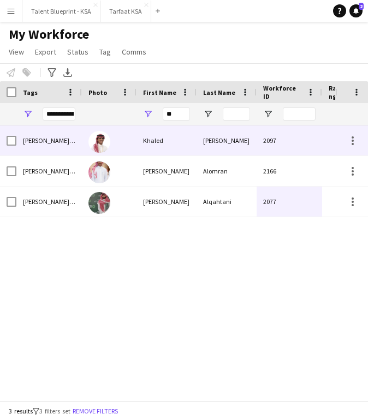
click at [242, 151] on div "[PERSON_NAME]" at bounding box center [227, 141] width 60 height 30
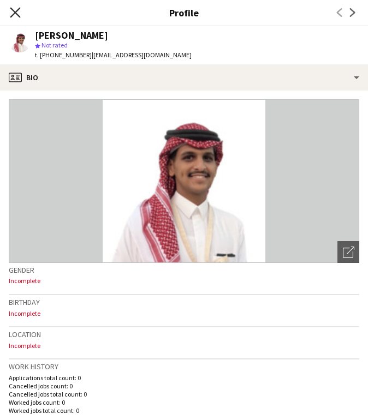
click at [20, 8] on icon at bounding box center [15, 12] width 10 height 10
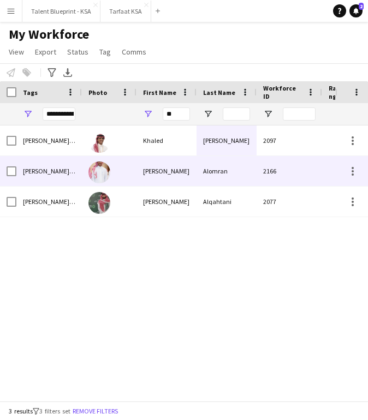
click at [220, 168] on div "Alomran" at bounding box center [227, 171] width 60 height 30
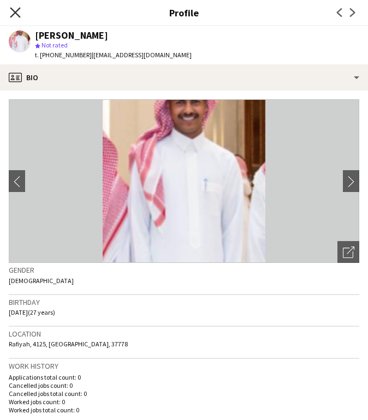
click at [19, 14] on icon "Close pop-in" at bounding box center [15, 12] width 10 height 10
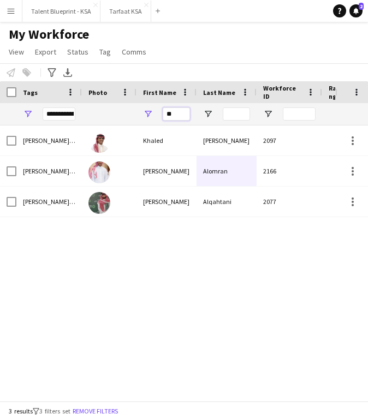
click at [180, 114] on input "**" at bounding box center [176, 114] width 27 height 13
type input "*"
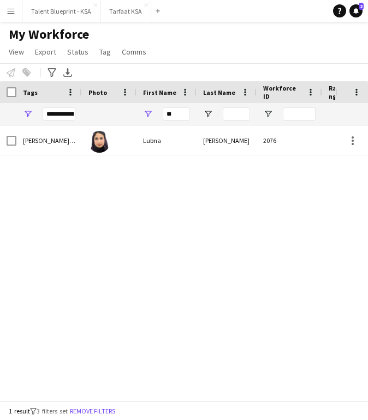
click at [287, 289] on div "[PERSON_NAME] 2076 Active الرياض [PERSON_NAME] Staff , Class A , [DEMOGRAPHIC_D…" at bounding box center [167, 264] width 335 height 276
click at [177, 114] on input "**" at bounding box center [176, 114] width 27 height 13
click at [186, 111] on input "**" at bounding box center [176, 114] width 27 height 13
type input "*"
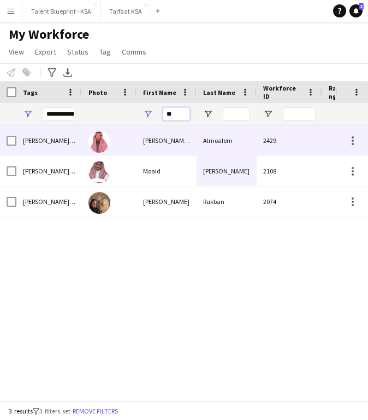
type input "*"
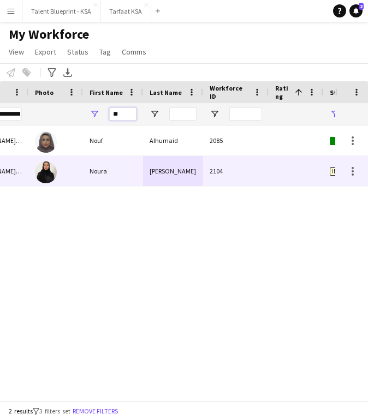
scroll to position [0, 145]
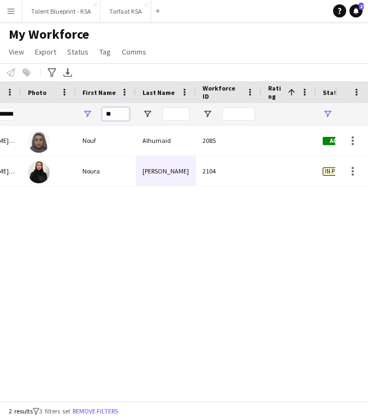
click at [115, 116] on input "**" at bounding box center [115, 114] width 27 height 13
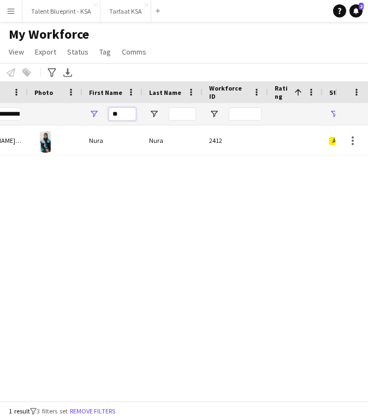
click at [120, 114] on input "**" at bounding box center [122, 114] width 27 height 13
type input "*"
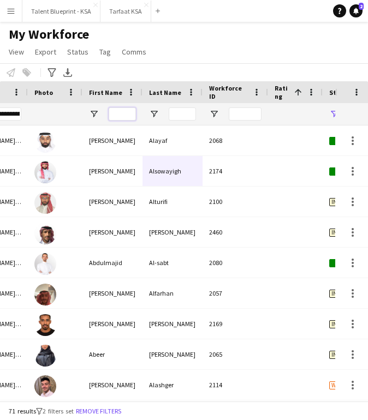
click at [122, 111] on input "First Name Filter Input" at bounding box center [122, 114] width 27 height 13
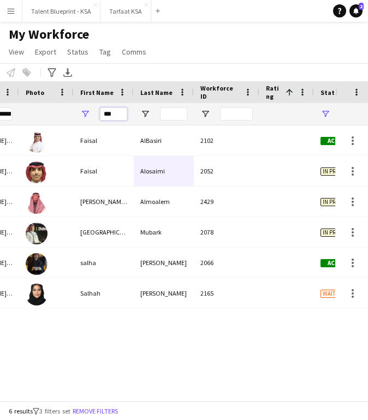
click at [122, 114] on input "***" at bounding box center [113, 114] width 27 height 13
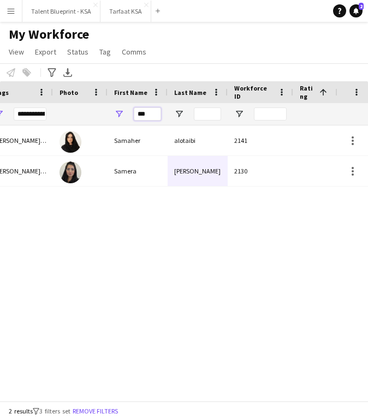
click at [147, 114] on input "***" at bounding box center [147, 114] width 27 height 13
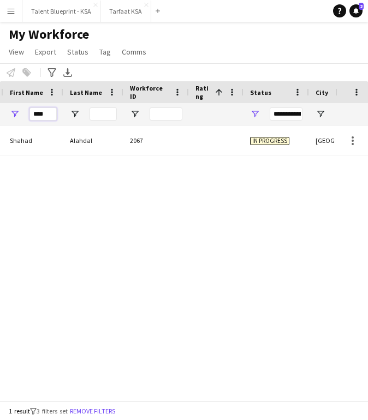
click at [48, 111] on input "****" at bounding box center [42, 114] width 27 height 13
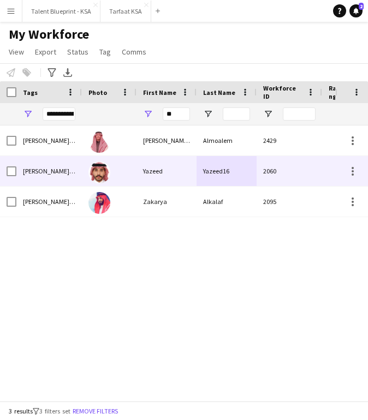
click at [144, 179] on div "Yazeed" at bounding box center [167, 171] width 60 height 30
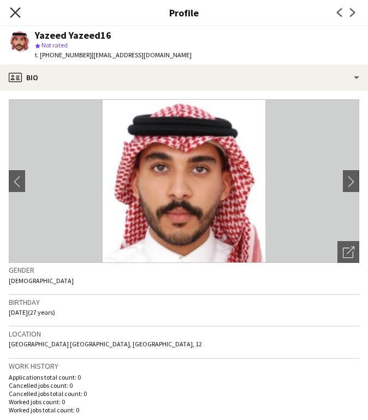
click at [17, 12] on icon "Close pop-in" at bounding box center [15, 12] width 10 height 10
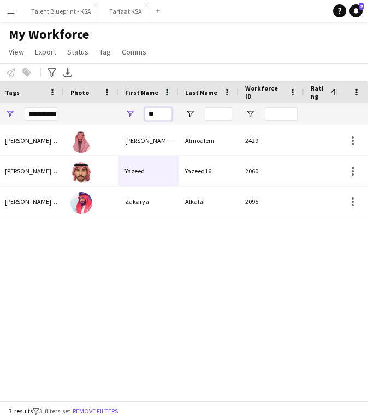
click at [163, 118] on input "**" at bounding box center [158, 114] width 27 height 13
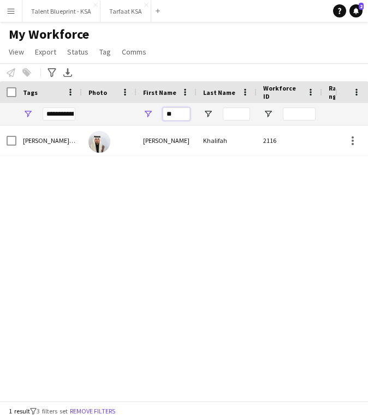
click at [185, 110] on input "**" at bounding box center [176, 114] width 27 height 13
type input "*"
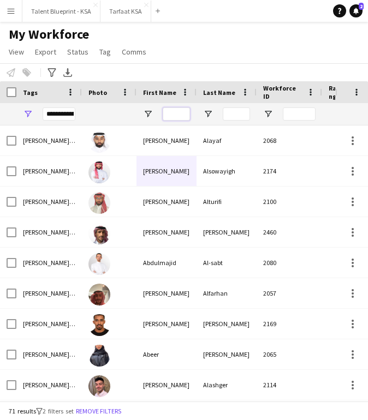
type input "*"
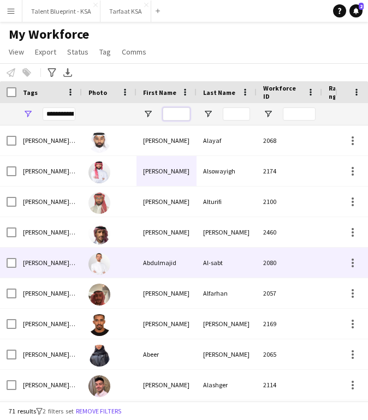
type input "*"
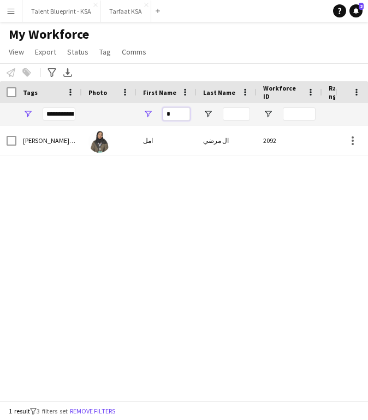
click at [173, 111] on input "*" at bounding box center [176, 114] width 27 height 13
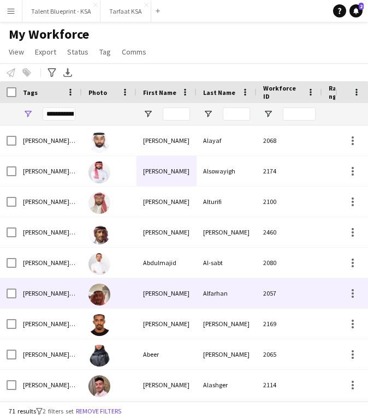
click at [204, 294] on div "Alfarhan" at bounding box center [227, 294] width 60 height 30
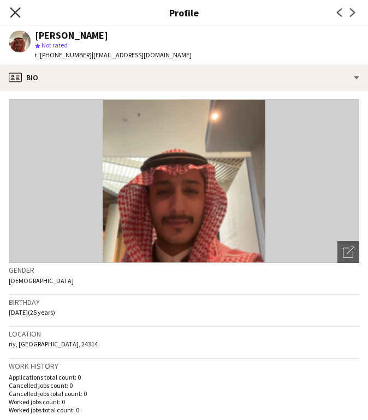
click at [10, 11] on icon "Close pop-in" at bounding box center [15, 12] width 10 height 10
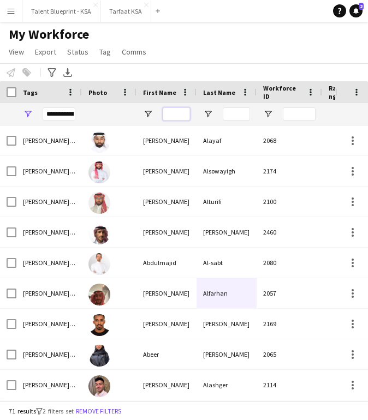
click at [178, 114] on input "First Name Filter Input" at bounding box center [176, 114] width 27 height 13
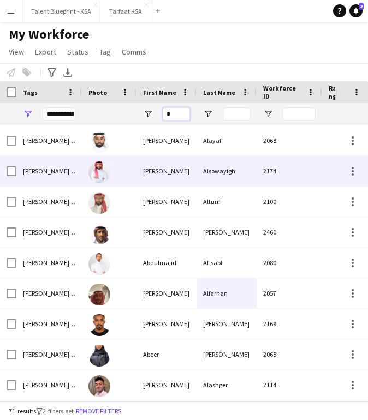
type input "**"
type input "***"
type input "*"
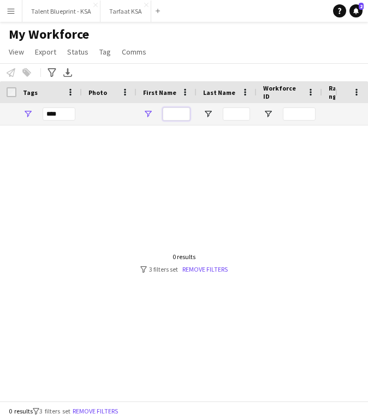
type input "**********"
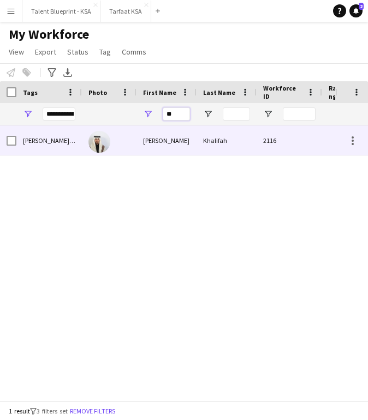
type input "**"
click at [181, 136] on div "[PERSON_NAME]" at bounding box center [167, 141] width 60 height 30
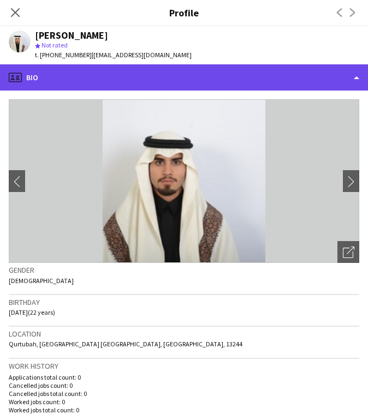
click at [233, 80] on div "profile Bio" at bounding box center [184, 77] width 368 height 26
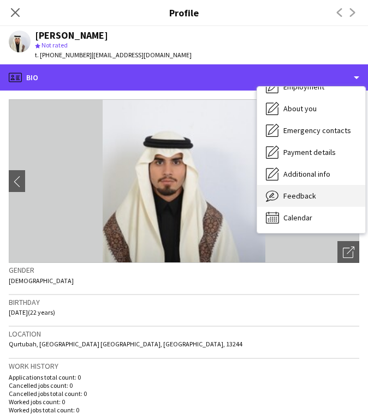
scroll to position [0, 0]
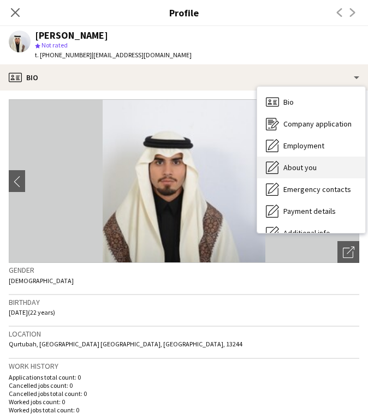
click at [325, 169] on div "About you About you" at bounding box center [311, 168] width 108 height 22
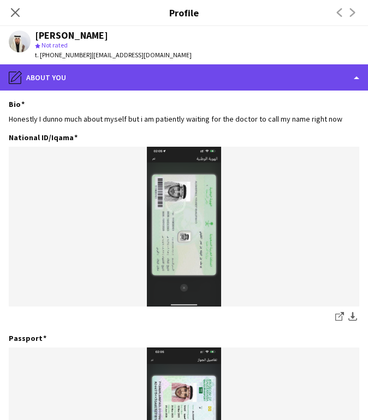
click at [323, 83] on div "pencil4 About you" at bounding box center [184, 77] width 368 height 26
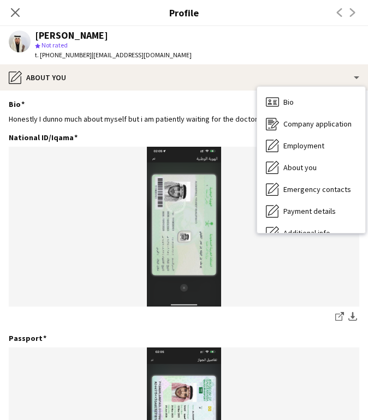
click at [144, 107] on div "Bio Edit this field" at bounding box center [184, 104] width 351 height 10
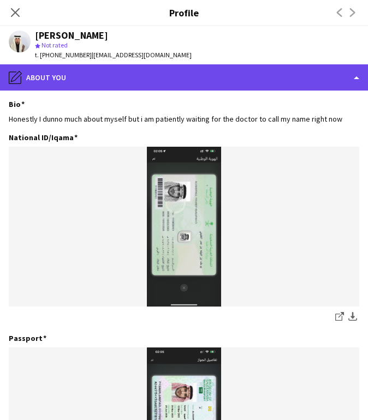
click at [316, 85] on div "pencil4 About you" at bounding box center [184, 77] width 368 height 26
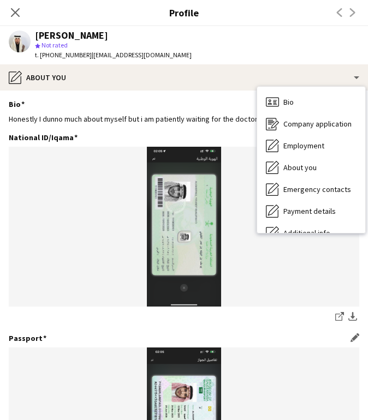
click at [122, 342] on div "Passport Edit this field" at bounding box center [184, 339] width 351 height 10
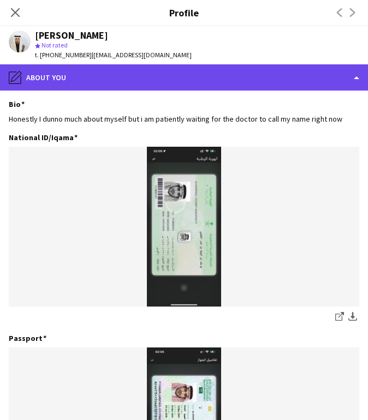
click at [276, 79] on div "pencil4 About you" at bounding box center [184, 77] width 368 height 26
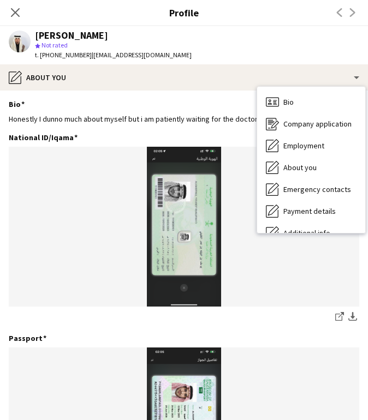
click at [224, 138] on div "National ID/Iqama Edit this field" at bounding box center [184, 138] width 351 height 10
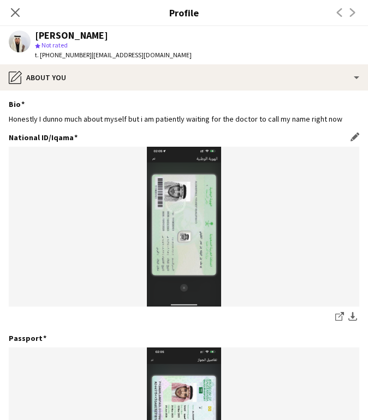
click at [204, 289] on img at bounding box center [184, 227] width 351 height 160
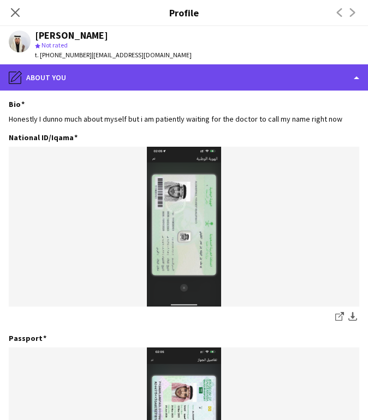
click at [298, 90] on div "pencil4 About you" at bounding box center [184, 77] width 368 height 26
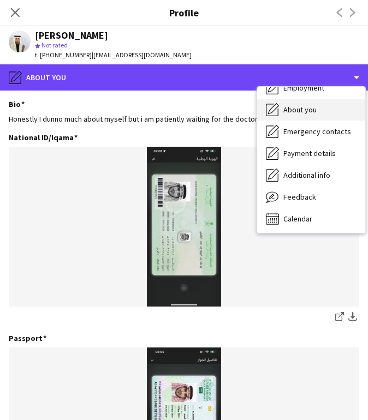
scroll to position [59, 0]
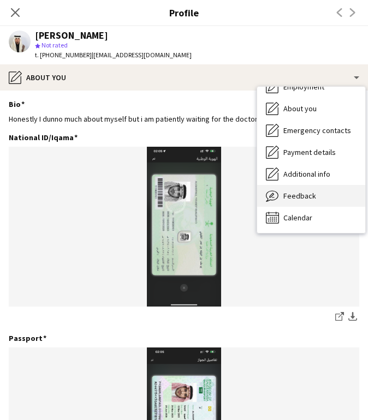
click at [317, 200] on div "Feedback Feedback" at bounding box center [311, 196] width 108 height 22
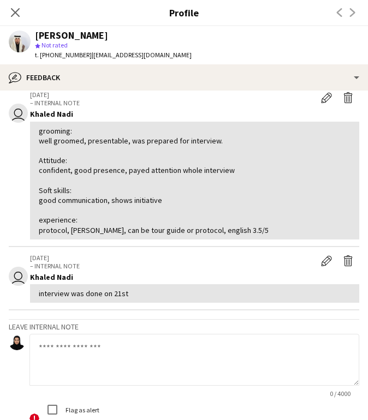
scroll to position [0, 0]
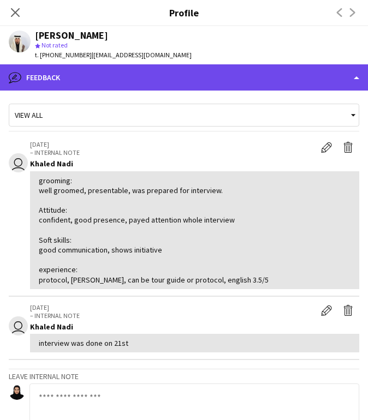
click at [279, 86] on div "bubble-pencil Feedback" at bounding box center [184, 77] width 368 height 26
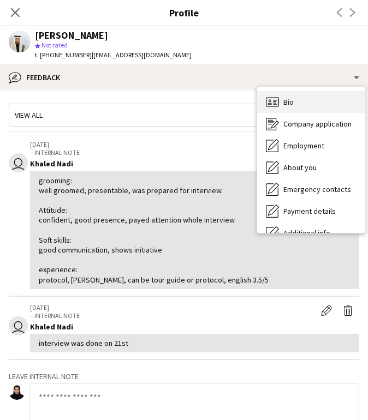
click at [330, 107] on div "Bio Bio" at bounding box center [311, 102] width 108 height 22
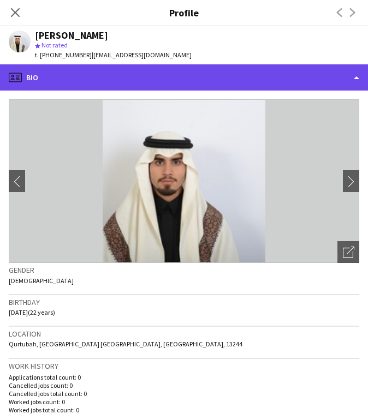
click at [297, 74] on div "profile Bio" at bounding box center [184, 77] width 368 height 26
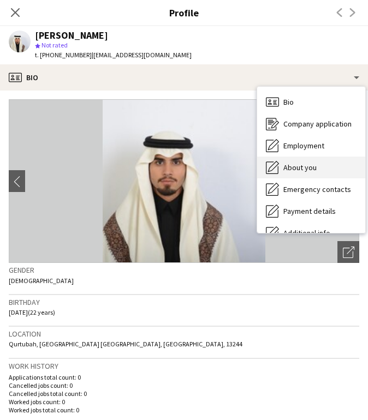
click at [329, 170] on div "About you About you" at bounding box center [311, 168] width 108 height 22
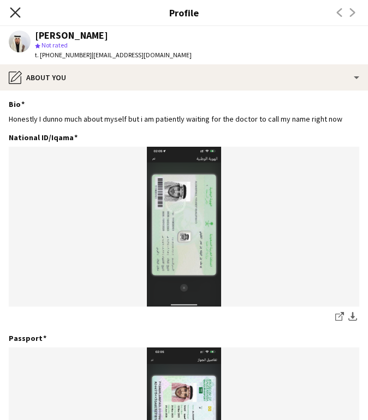
click at [17, 14] on icon "Close pop-in" at bounding box center [15, 12] width 10 height 10
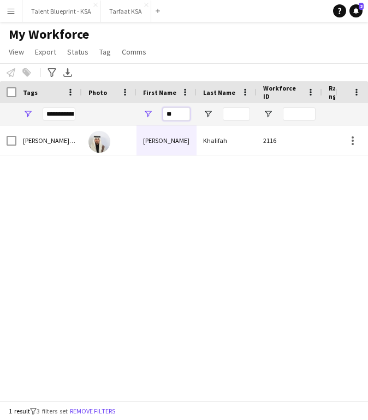
click at [172, 114] on input "**" at bounding box center [176, 114] width 27 height 13
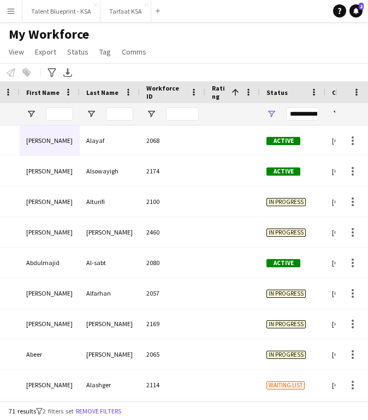
scroll to position [0, 210]
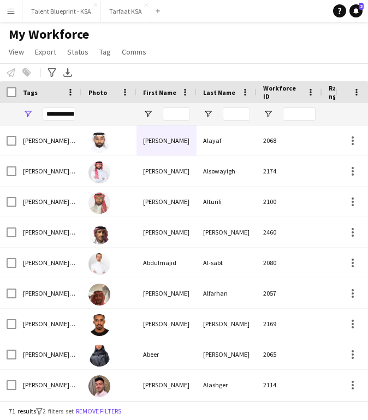
click at [68, 115] on div "**********" at bounding box center [59, 114] width 33 height 13
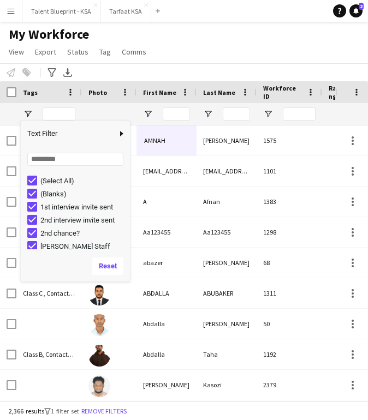
click at [214, 30] on div "My Workforce View Views Default view New view Update view Delete view Edit name…" at bounding box center [184, 44] width 368 height 37
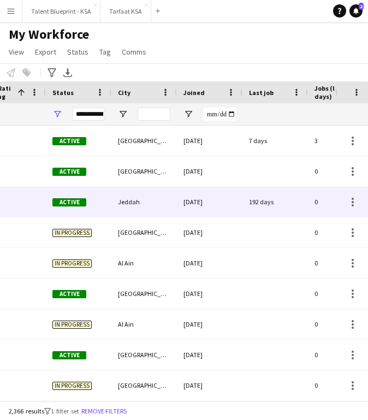
scroll to position [0, 253]
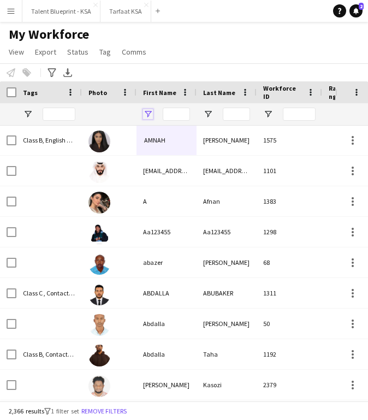
click at [146, 111] on span "Open Filter Menu" at bounding box center [148, 114] width 10 height 10
click at [34, 111] on div at bounding box center [49, 114] width 66 height 22
click at [29, 112] on span "Open Filter Menu" at bounding box center [28, 114] width 10 height 10
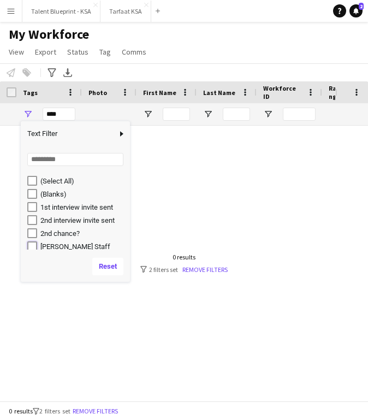
type input "**********"
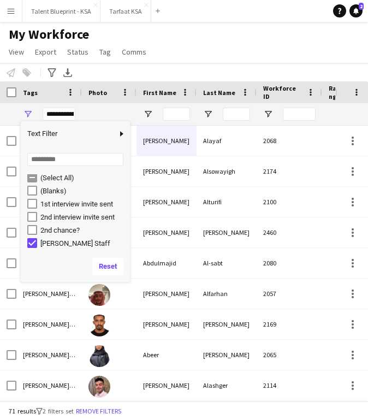
click at [162, 69] on div "Notify workforce Add to tag Select at least one crew to tag him or her. Advance…" at bounding box center [184, 72] width 368 height 18
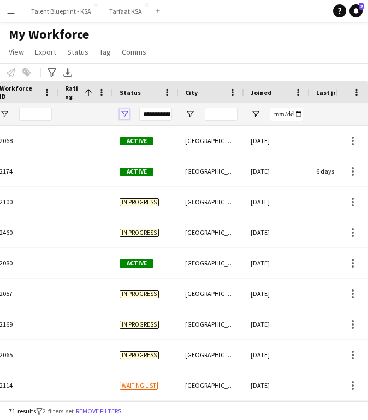
click at [123, 112] on span "Open Filter Menu" at bounding box center [125, 114] width 10 height 10
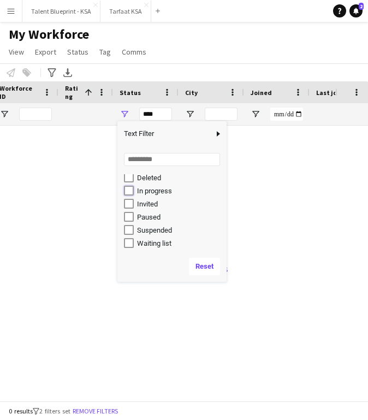
type input "**********"
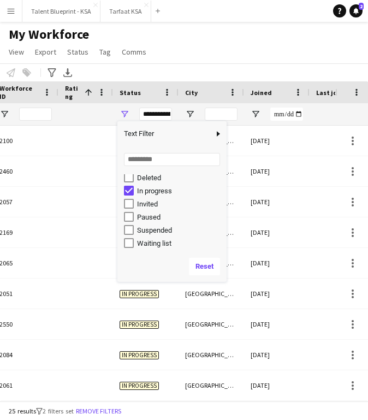
click at [242, 70] on div "Notify workforce Add to tag Select at least one crew to tag him or her. Advance…" at bounding box center [184, 72] width 368 height 18
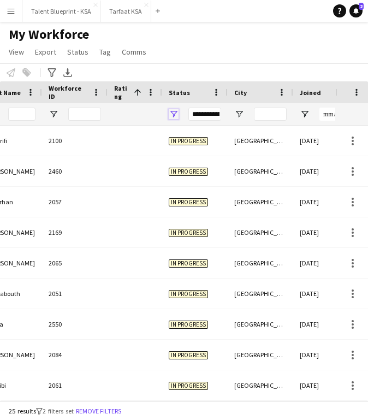
click at [178, 111] on span "Open Filter Menu" at bounding box center [174, 114] width 10 height 10
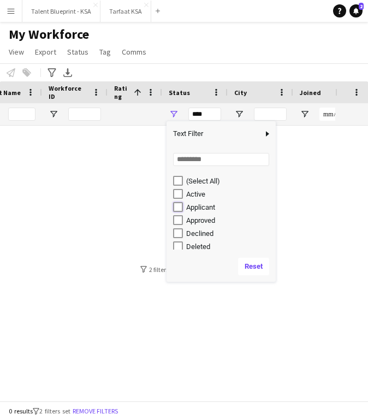
type input "**********"
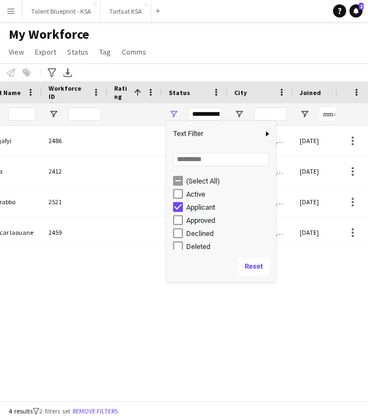
click at [276, 66] on div "Notify workforce Add to tag Select at least one crew to tag him or her. Advance…" at bounding box center [184, 72] width 368 height 18
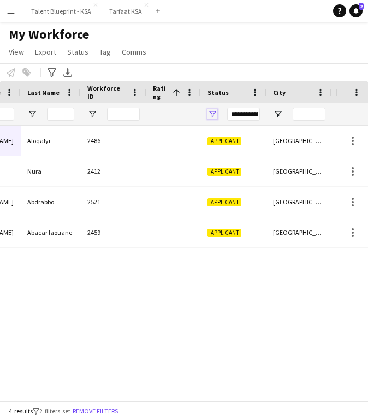
click at [214, 117] on span "Open Filter Menu" at bounding box center [213, 114] width 10 height 10
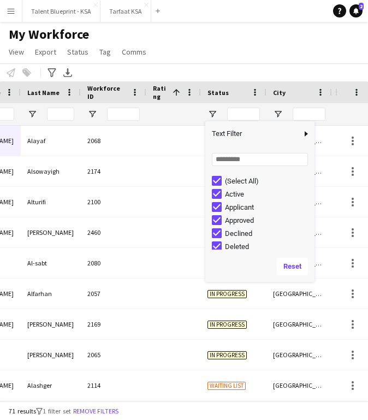
click at [252, 62] on div "My Workforce View Views Default view New view Update view Delete view Edit name…" at bounding box center [184, 44] width 368 height 37
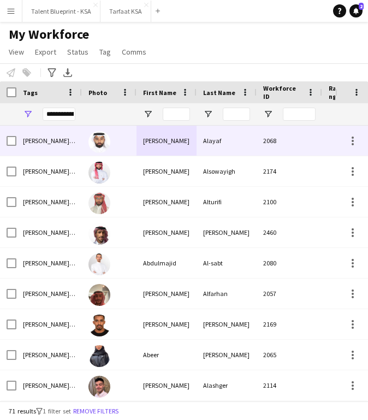
click at [127, 143] on div at bounding box center [109, 141] width 55 height 30
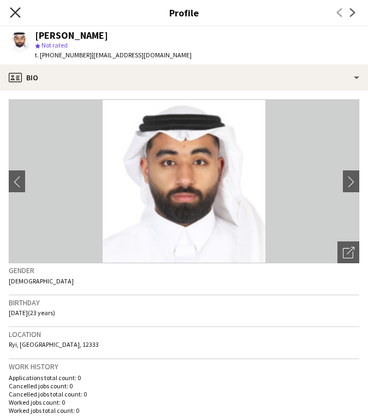
click at [15, 9] on icon "Close pop-in" at bounding box center [15, 12] width 10 height 10
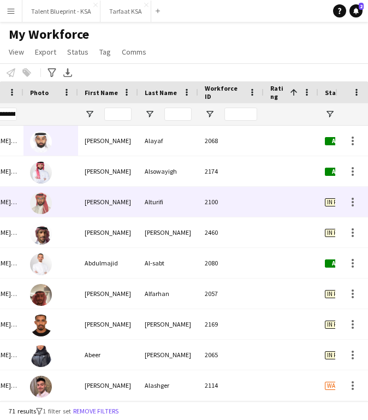
scroll to position [0, 114]
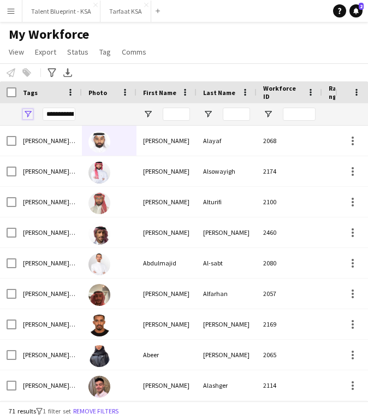
click at [26, 112] on span "Open Filter Menu" at bounding box center [28, 114] width 10 height 10
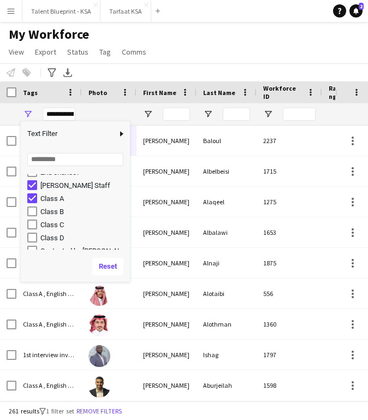
click at [203, 55] on div "My Workforce View Views Default view New view Update view Delete view Edit name…" at bounding box center [184, 44] width 368 height 37
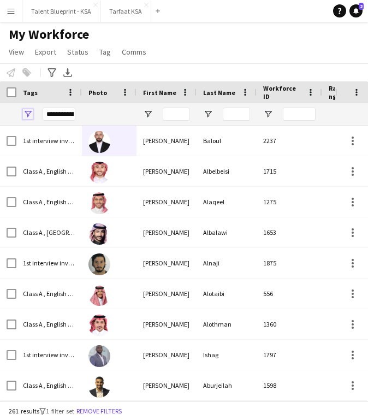
click at [27, 114] on span "Open Filter Menu" at bounding box center [28, 114] width 10 height 10
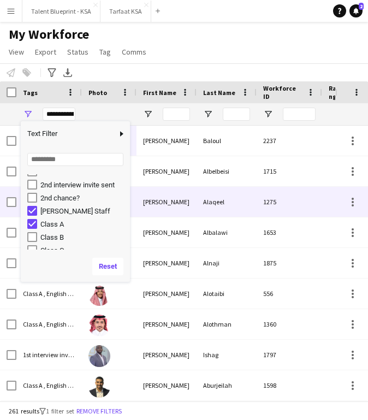
click at [165, 210] on div "[PERSON_NAME]" at bounding box center [167, 202] width 60 height 30
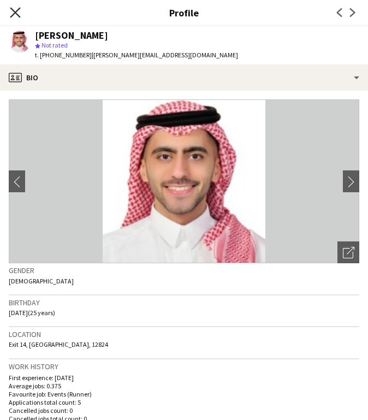
click at [16, 11] on icon at bounding box center [15, 12] width 10 height 10
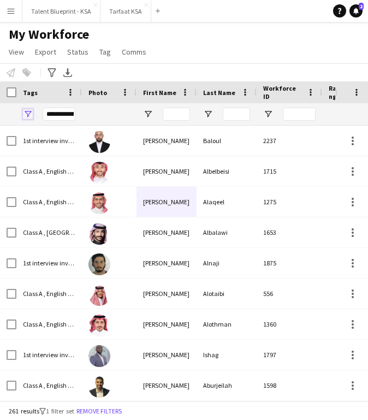
click at [29, 113] on span "Open Filter Menu" at bounding box center [28, 114] width 10 height 10
click at [229, 70] on div "Notify workforce Add to tag Select at least one crew to tag him or her. Advance…" at bounding box center [184, 72] width 368 height 18
click at [29, 112] on span "Open Filter Menu" at bounding box center [28, 114] width 10 height 10
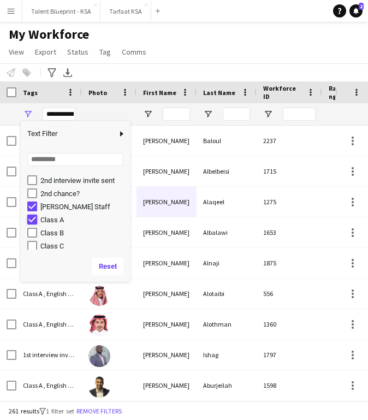
type input "**********"
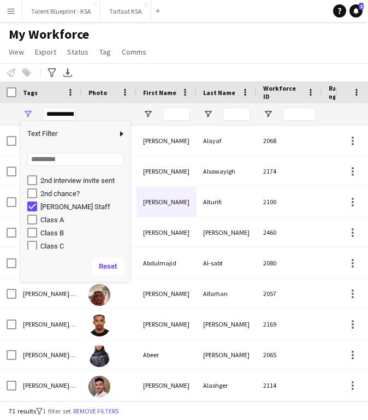
click at [205, 41] on div "My Workforce View Views Default view New view Update view Delete view Edit name…" at bounding box center [184, 44] width 368 height 37
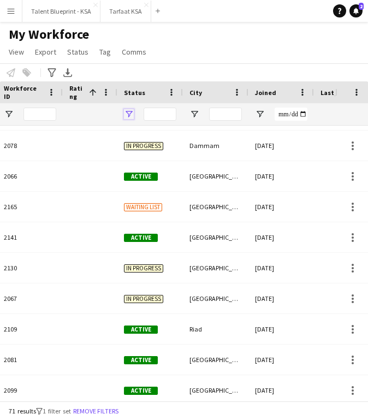
click at [128, 113] on span "Open Filter Menu" at bounding box center [129, 114] width 10 height 10
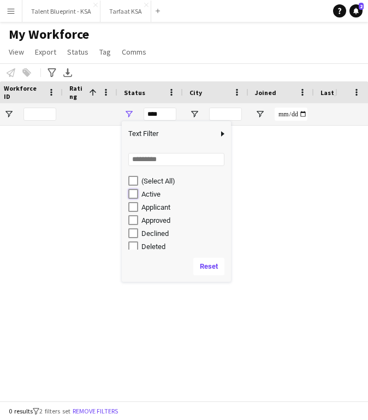
type input "**********"
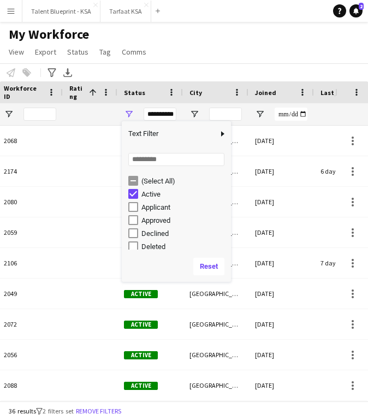
click at [211, 68] on div "Notify workforce Add to tag Select at least one crew to tag him or her. Advance…" at bounding box center [184, 72] width 368 height 18
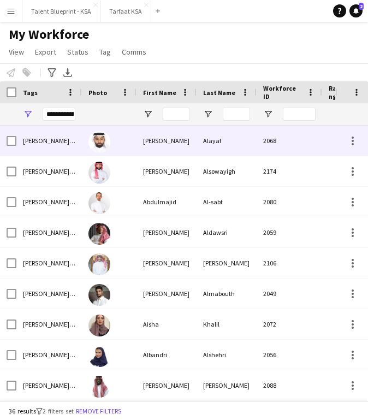
click at [151, 142] on div "[PERSON_NAME]" at bounding box center [167, 141] width 60 height 30
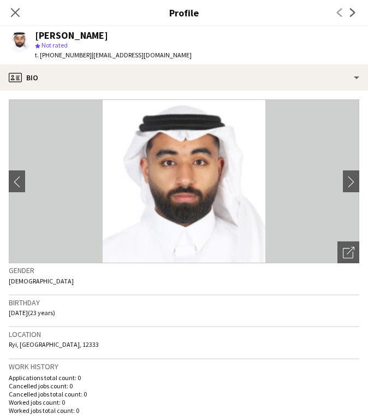
click at [13, 11] on icon "Close pop-in" at bounding box center [15, 12] width 9 height 9
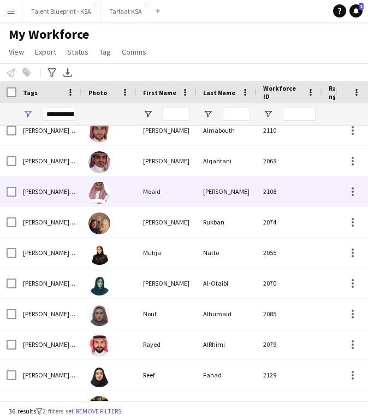
scroll to position [265, 0]
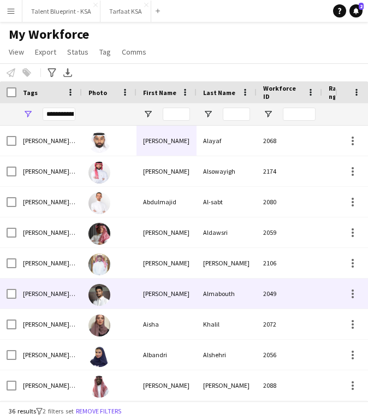
click at [230, 287] on div "Almabouth" at bounding box center [227, 294] width 60 height 30
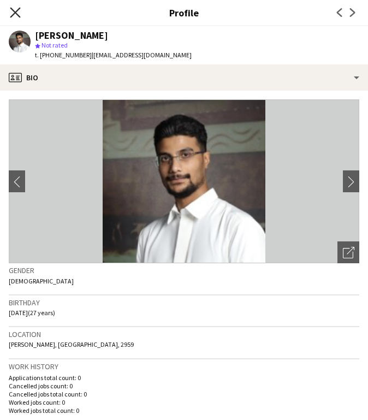
click at [12, 12] on icon "Close pop-in" at bounding box center [15, 12] width 10 height 10
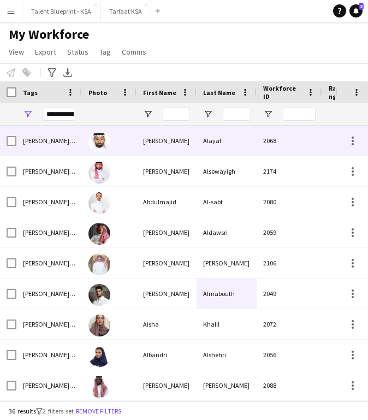
click at [190, 148] on div "[PERSON_NAME]" at bounding box center [167, 141] width 60 height 30
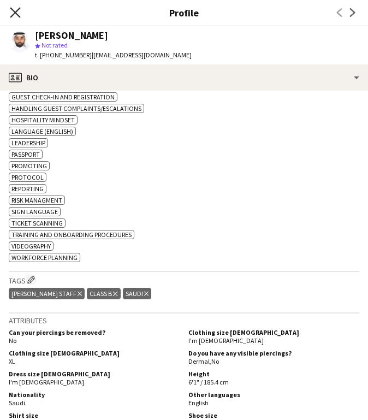
click at [12, 16] on icon at bounding box center [15, 12] width 10 height 10
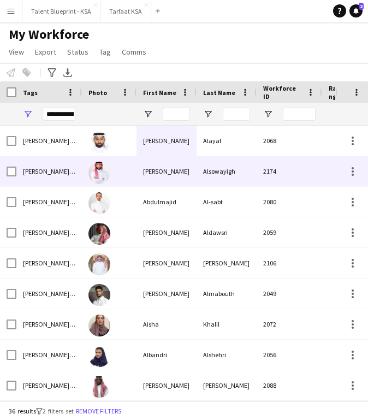
click at [181, 164] on div "[PERSON_NAME]" at bounding box center [167, 171] width 60 height 30
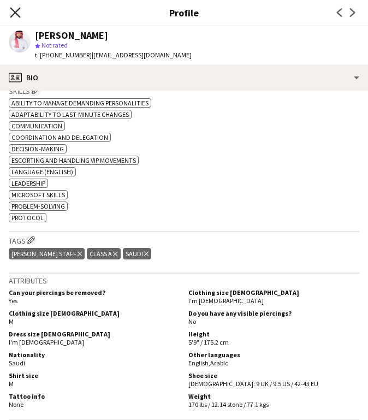
click at [16, 9] on icon "Close pop-in" at bounding box center [15, 12] width 10 height 10
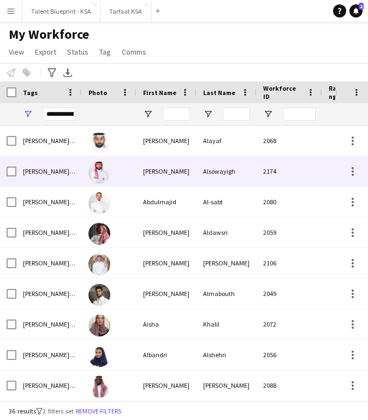
click at [188, 179] on div "[PERSON_NAME]" at bounding box center [167, 171] width 60 height 30
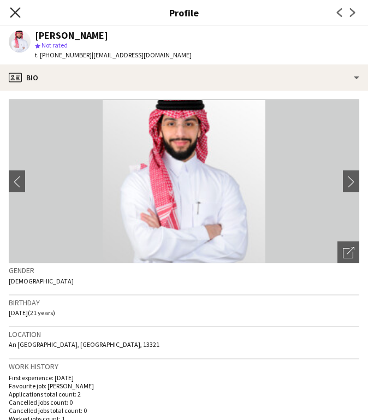
click at [20, 12] on icon "Close pop-in" at bounding box center [15, 12] width 10 height 10
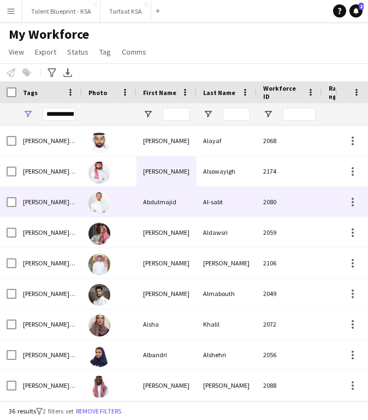
click at [140, 199] on div "Abdulmajid" at bounding box center [167, 202] width 60 height 30
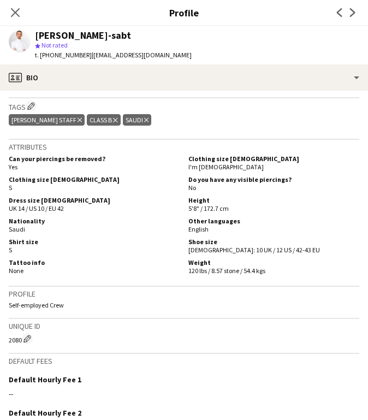
scroll to position [602, 0]
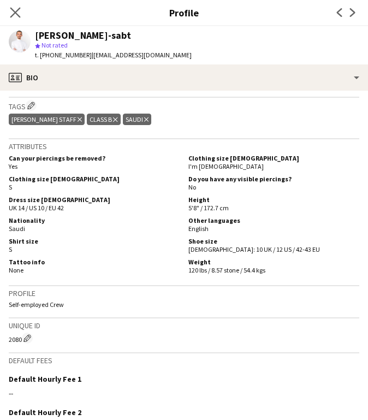
click at [8, 13] on app-icon "Close pop-in" at bounding box center [16, 13] width 16 height 16
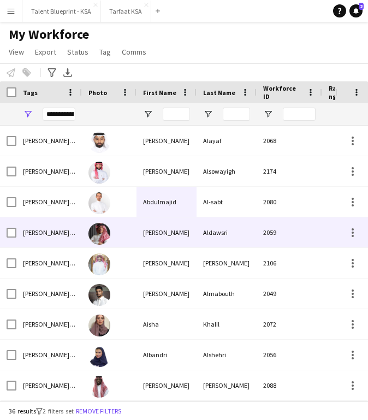
click at [128, 235] on div at bounding box center [109, 232] width 55 height 30
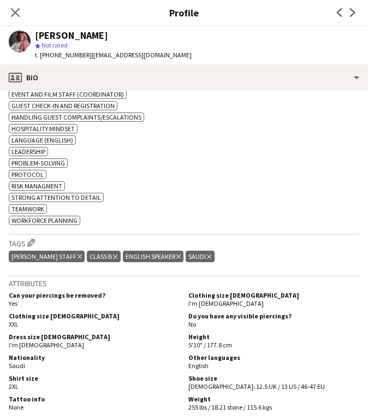
scroll to position [481, 0]
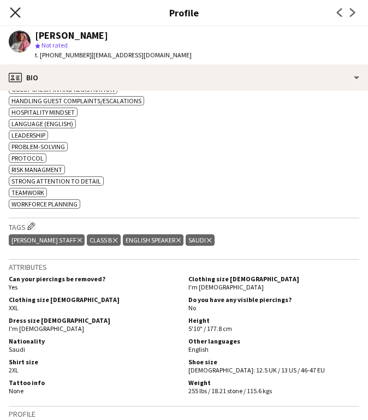
click at [16, 14] on icon at bounding box center [15, 12] width 10 height 10
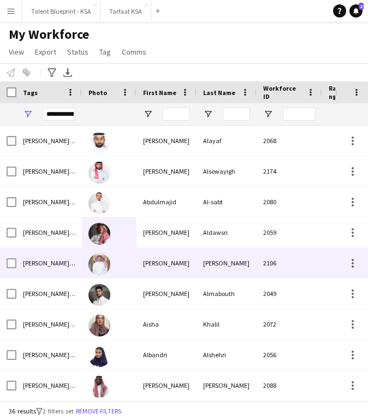
click at [120, 259] on div at bounding box center [109, 263] width 55 height 30
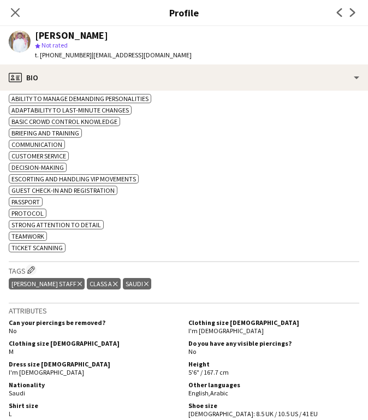
scroll to position [469, 0]
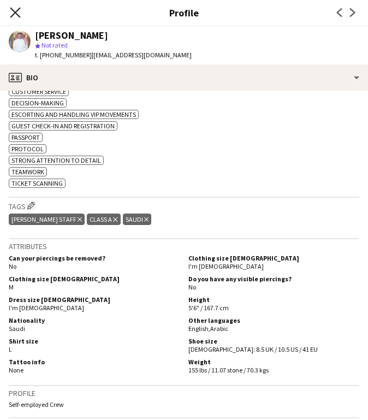
click at [14, 16] on icon "Close pop-in" at bounding box center [15, 12] width 10 height 10
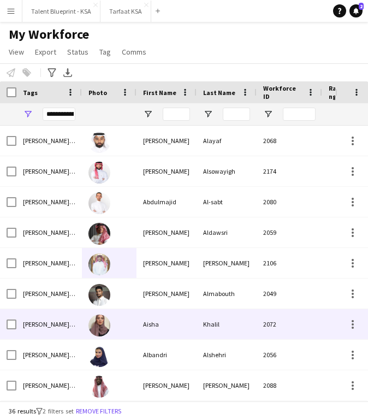
click at [143, 327] on div "Aisha" at bounding box center [167, 324] width 60 height 30
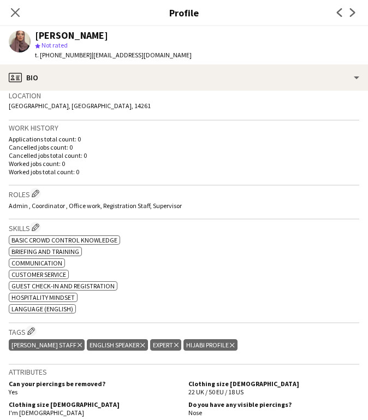
scroll to position [401, 0]
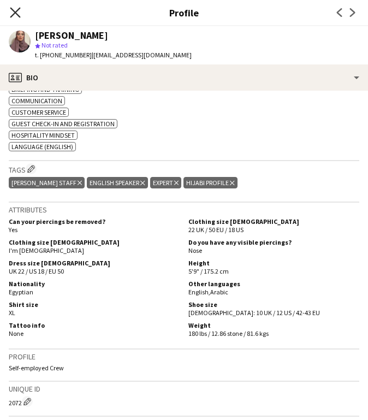
click at [15, 13] on icon at bounding box center [15, 12] width 10 height 10
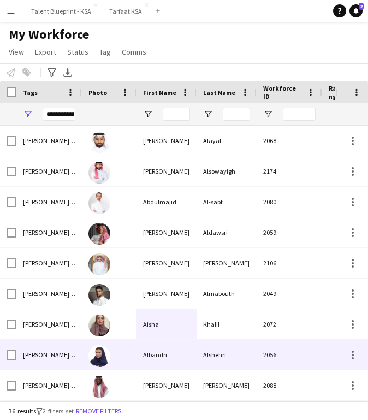
click at [214, 352] on div "Alshehri" at bounding box center [227, 355] width 60 height 30
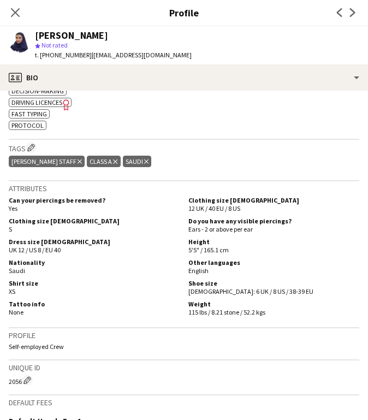
scroll to position [439, 0]
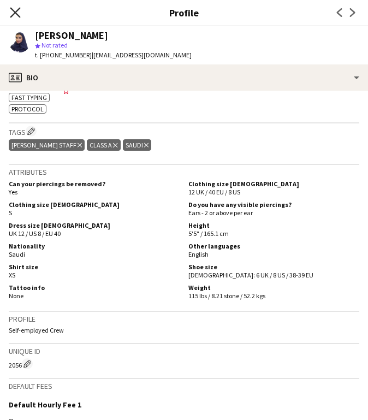
click at [17, 13] on icon "Close pop-in" at bounding box center [15, 12] width 10 height 10
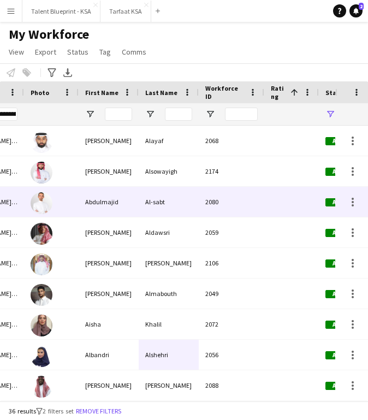
scroll to position [0, 165]
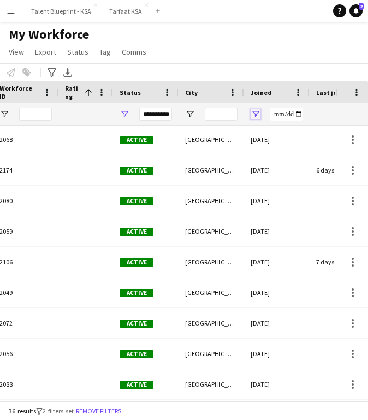
click at [251, 110] on span "Open Filter Menu" at bounding box center [256, 114] width 10 height 10
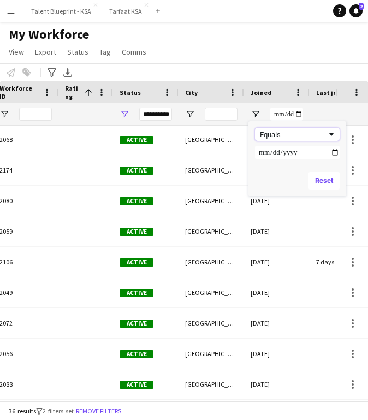
click at [276, 131] on div "Equals" at bounding box center [293, 135] width 67 height 8
click at [262, 155] on input "Filter Value" at bounding box center [297, 152] width 85 height 13
type input "**********"
click at [264, 167] on input "Filter Value" at bounding box center [297, 170] width 85 height 13
type input "**********"
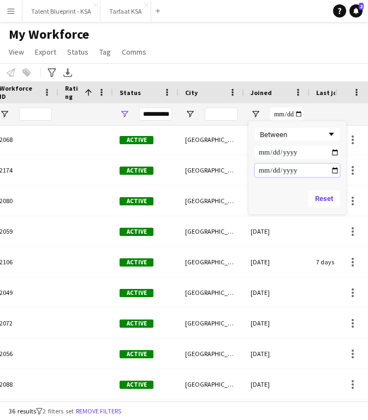
type input "**********"
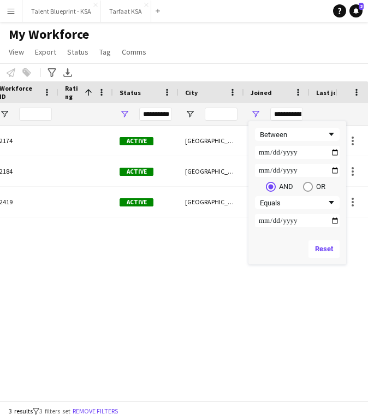
click at [192, 263] on div "Riyadh Active 2419 Altwaiher Maitha 14-09-2025 0 Riyadh Active 2184 Turaiki Fer…" at bounding box center [167, 263] width 335 height 275
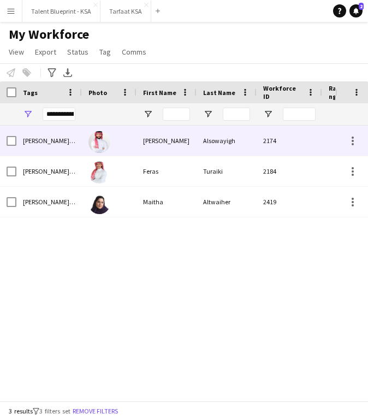
click at [223, 148] on div "Alsowayigh" at bounding box center [227, 141] width 60 height 30
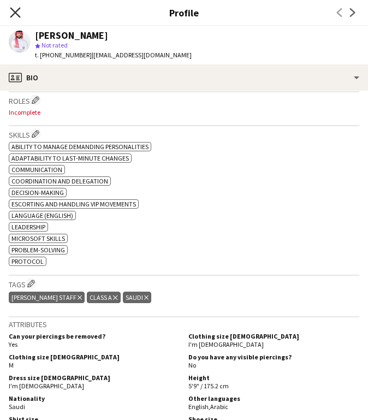
click at [19, 11] on icon "Close pop-in" at bounding box center [15, 12] width 10 height 10
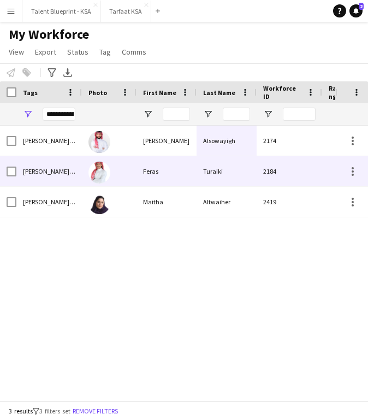
click at [192, 175] on div "Feras" at bounding box center [167, 171] width 60 height 30
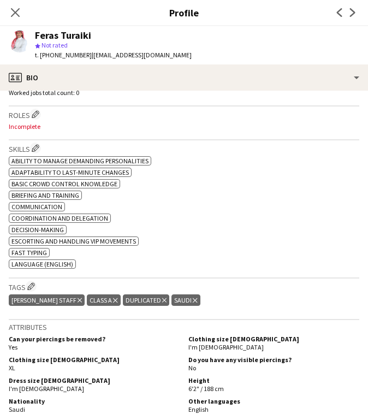
click at [14, 6] on app-icon "Close pop-in" at bounding box center [15, 12] width 13 height 13
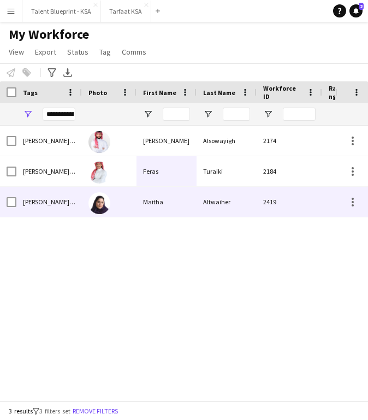
click at [144, 201] on div "Maitha" at bounding box center [167, 202] width 60 height 30
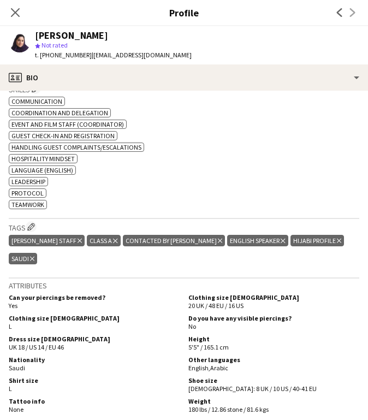
scroll to position [393, 0]
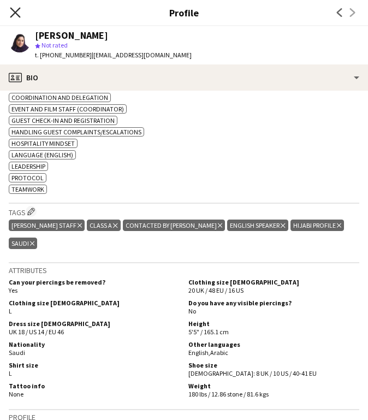
click at [17, 11] on icon "Close pop-in" at bounding box center [15, 12] width 10 height 10
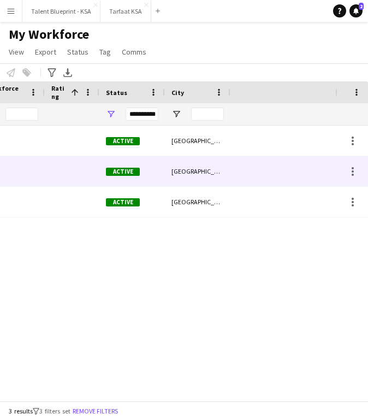
scroll to position [0, 277]
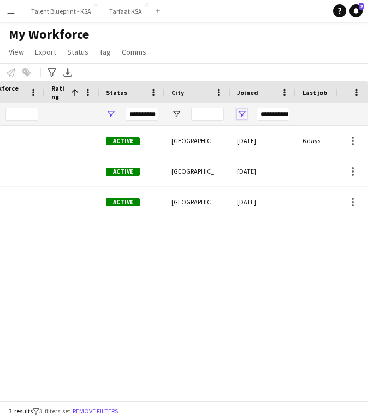
click at [238, 114] on span "Open Filter Menu" at bounding box center [242, 114] width 10 height 10
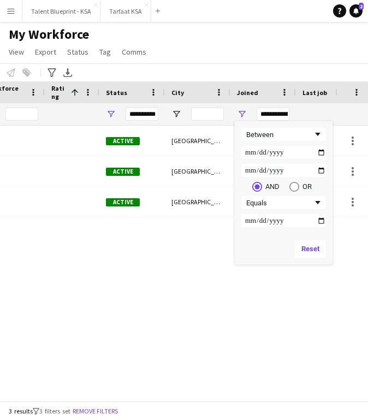
click at [248, 154] on input "**********" at bounding box center [283, 152] width 85 height 13
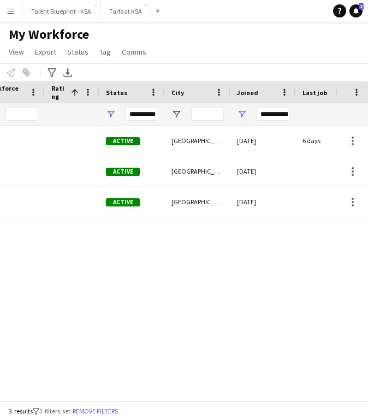
click at [192, 241] on div "Riyadh Active 2419 Altwaiher Maitha 14-09-2025 0 maitha.hussaint@gmail.com Riya…" at bounding box center [167, 263] width 335 height 275
click at [243, 116] on span "Open Filter Menu" at bounding box center [242, 114] width 10 height 10
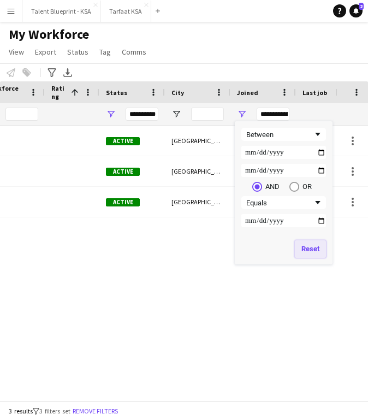
click at [304, 250] on button "Reset" at bounding box center [310, 248] width 31 height 17
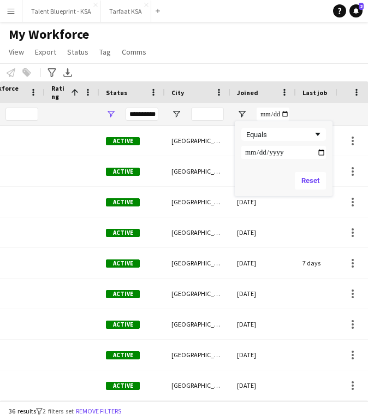
click at [248, 56] on div "My Workforce View Views Default view New view Update view Delete view Edit name…" at bounding box center [184, 44] width 368 height 37
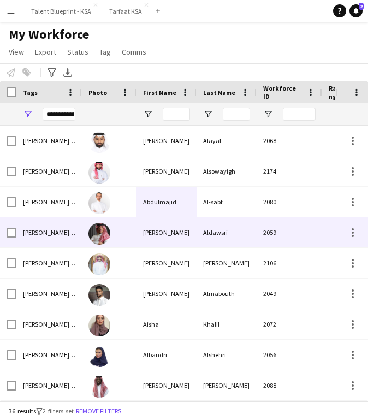
scroll to position [0, 121]
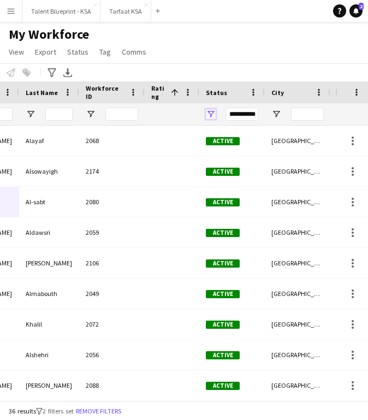
click at [211, 110] on span "Open Filter Menu" at bounding box center [211, 114] width 10 height 10
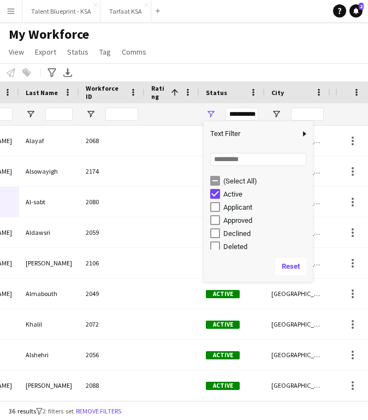
click at [209, 181] on div "(Select All)" at bounding box center [258, 180] width 109 height 13
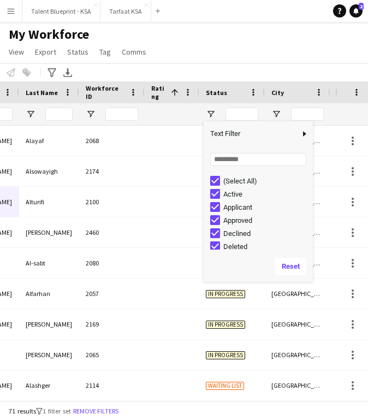
click at [176, 44] on div "My Workforce View Views Default view New view Update view Delete view Edit name…" at bounding box center [184, 44] width 368 height 37
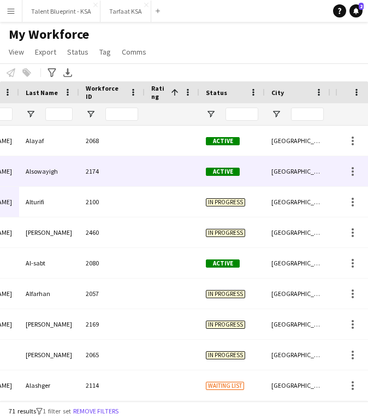
scroll to position [0, 0]
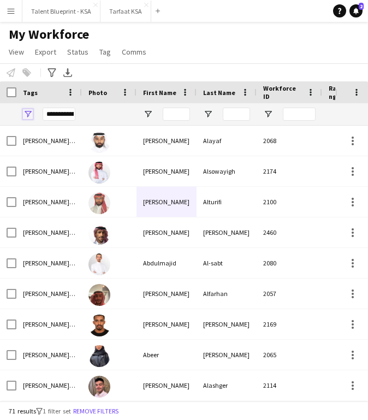
click at [23, 115] on span "Open Filter Menu" at bounding box center [28, 114] width 10 height 10
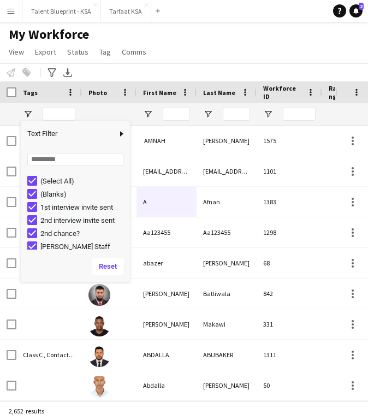
click at [204, 68] on div "Notify workforce Add to tag Select at least one crew to tag him or her. Advance…" at bounding box center [184, 72] width 368 height 18
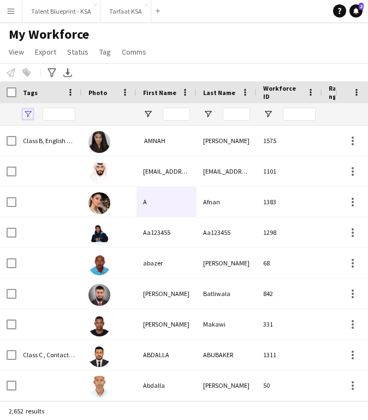
click at [27, 114] on span "Open Filter Menu" at bounding box center [28, 114] width 10 height 10
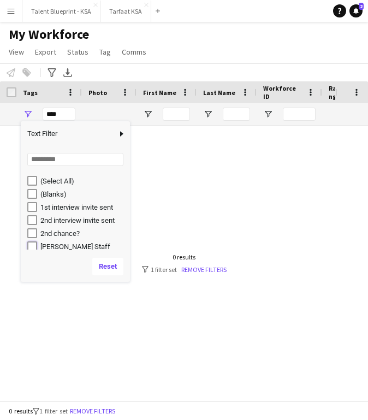
type input "**********"
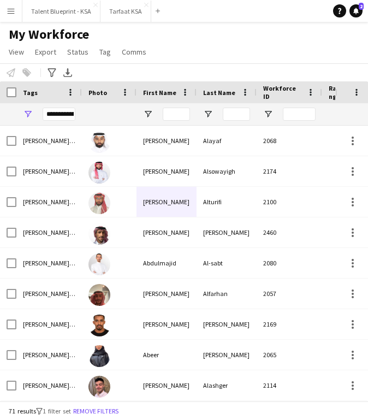
click at [150, 63] on app-page-menu "View Views Default view New view Update view Delete view Edit name Customise vi…" at bounding box center [78, 53] width 157 height 21
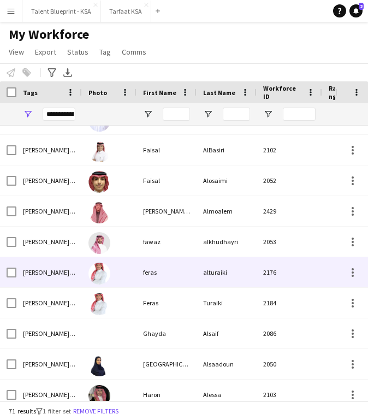
click at [200, 283] on div "alturaiki" at bounding box center [227, 272] width 60 height 30
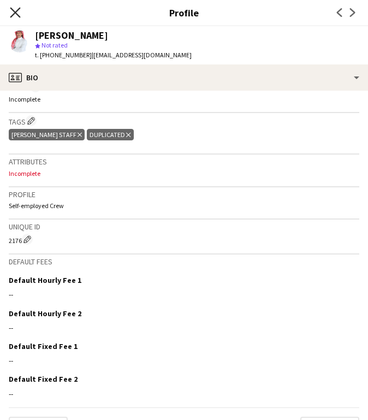
click at [15, 12] on icon at bounding box center [15, 12] width 10 height 10
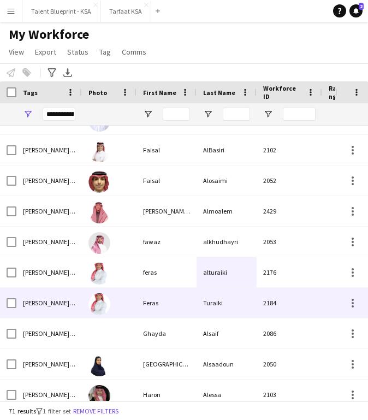
click at [168, 295] on div "Feras" at bounding box center [167, 303] width 60 height 30
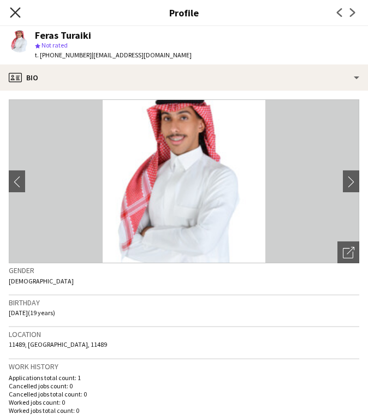
click at [18, 16] on icon at bounding box center [15, 12] width 10 height 10
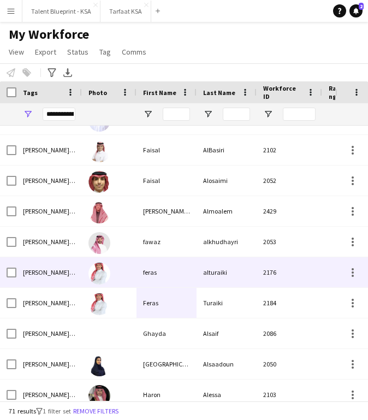
click at [161, 273] on div "feras" at bounding box center [167, 272] width 60 height 30
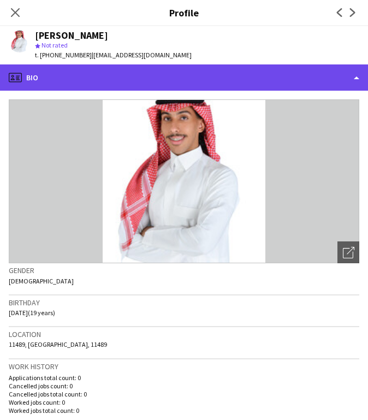
click at [256, 67] on div "profile Bio" at bounding box center [184, 77] width 368 height 26
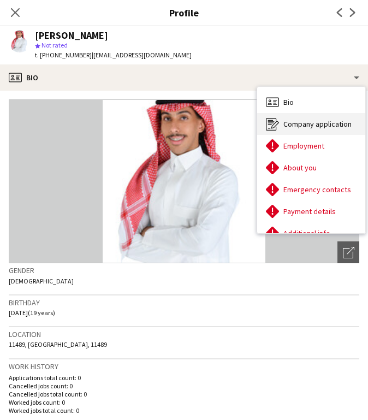
click at [322, 122] on span "Company application" at bounding box center [317, 124] width 68 height 10
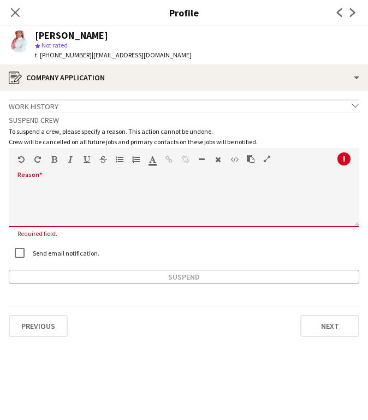
click at [256, 181] on div at bounding box center [184, 201] width 351 height 51
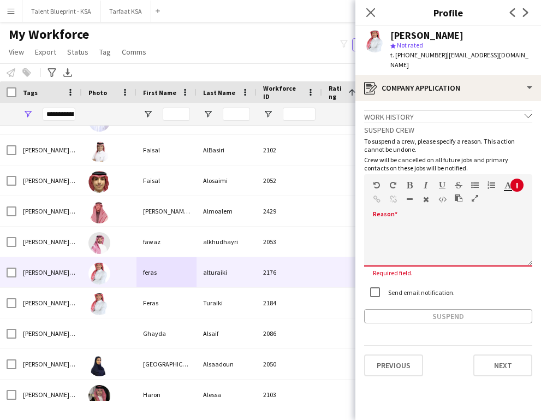
paste div
click at [305, 270] on div "2176" at bounding box center [290, 272] width 66 height 30
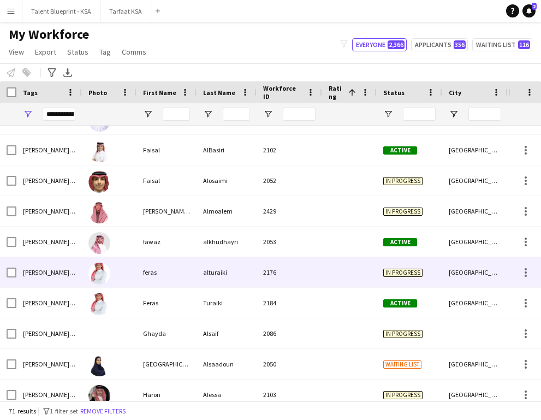
click at [330, 267] on div at bounding box center [349, 272] width 55 height 30
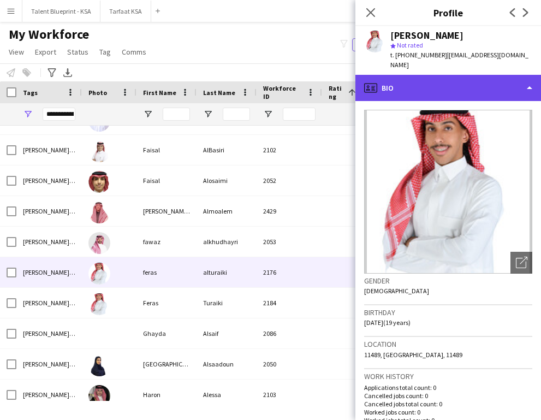
click at [368, 80] on div "profile Bio" at bounding box center [449, 88] width 186 height 26
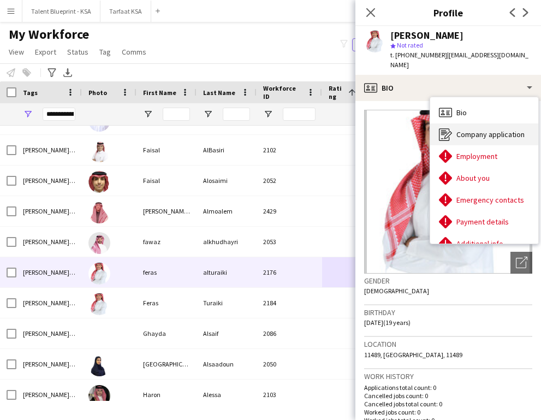
click at [368, 123] on div "Company application Company application" at bounding box center [484, 134] width 108 height 22
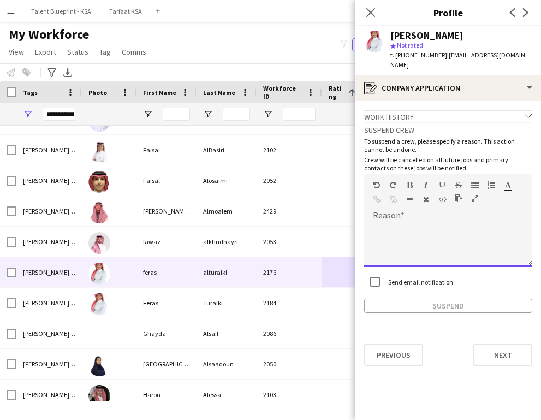
click at [368, 223] on div at bounding box center [448, 245] width 168 height 44
paste div
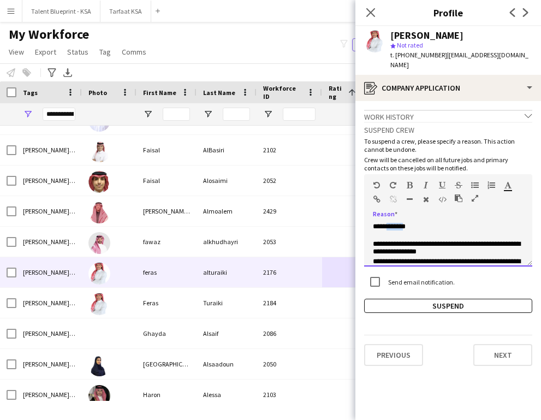
drag, startPoint x: 412, startPoint y: 216, endPoint x: 390, endPoint y: 221, distance: 22.8
click at [368, 223] on p "**********" at bounding box center [448, 227] width 151 height 9
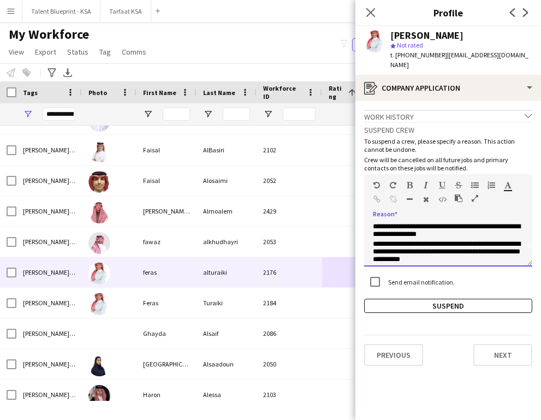
scroll to position [19, 0]
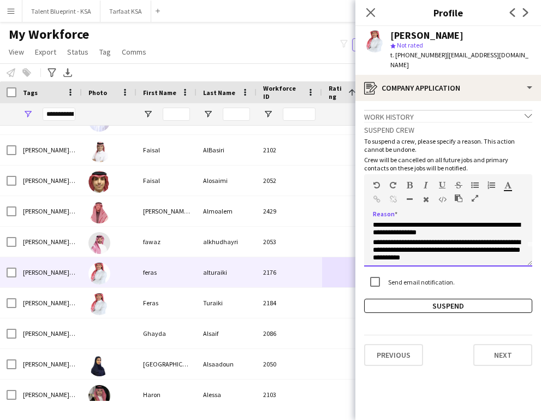
click at [368, 228] on p "**********" at bounding box center [448, 229] width 151 height 17
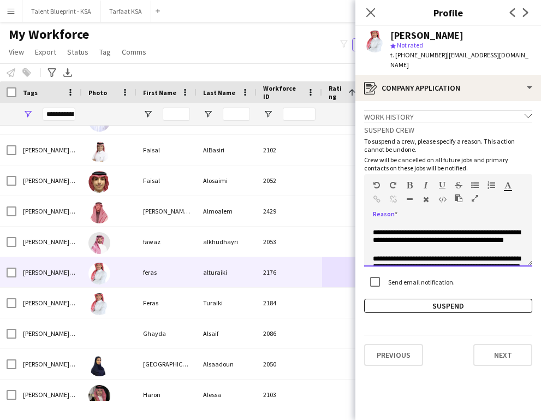
scroll to position [64, 0]
click at [368, 238] on p "**********" at bounding box center [448, 241] width 151 height 26
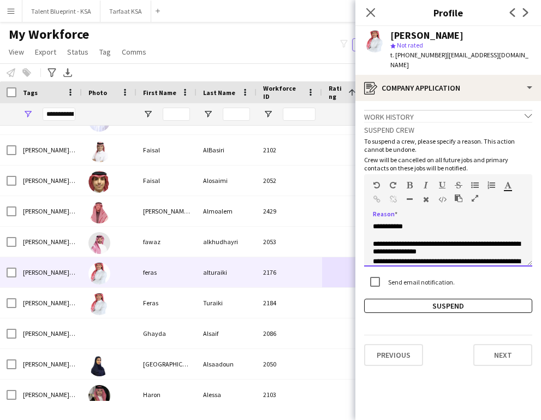
scroll to position [1, 0]
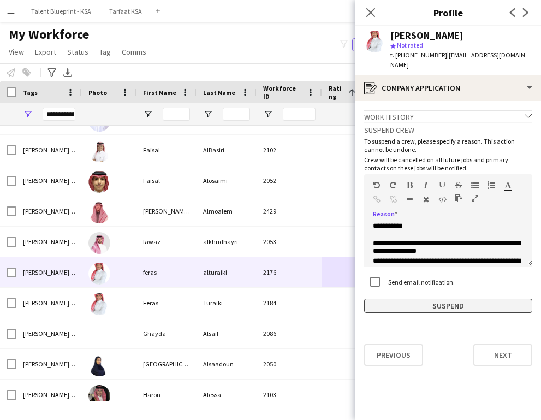
click at [368, 300] on button "Suspend" at bounding box center [448, 306] width 168 height 14
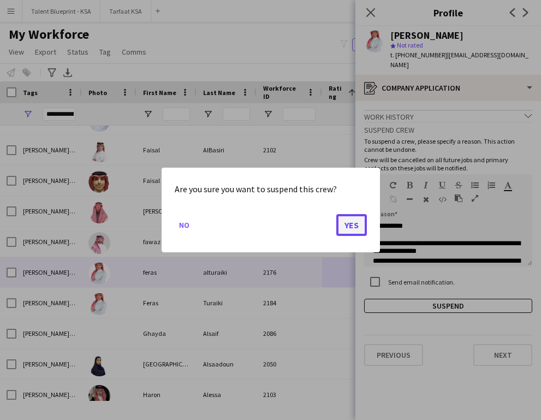
click at [351, 229] on button "Yes" at bounding box center [351, 225] width 31 height 22
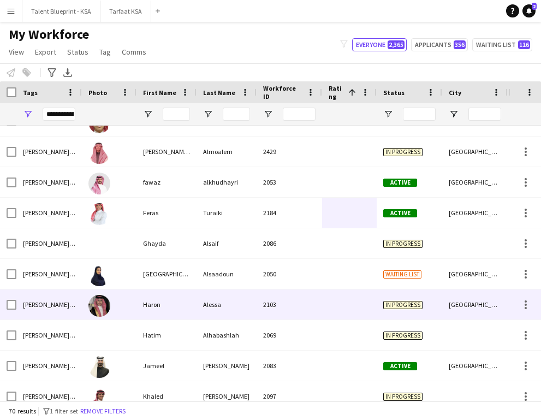
scroll to position [816, 0]
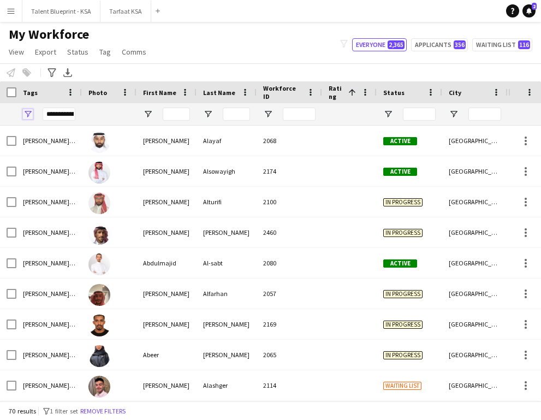
click at [31, 113] on span "Open Filter Menu" at bounding box center [28, 114] width 10 height 10
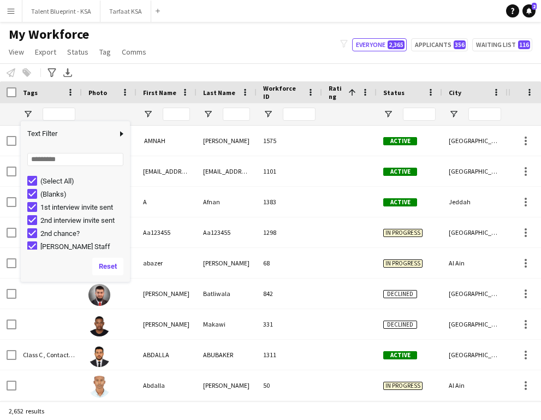
click at [209, 70] on div "Notify workforce Add to tag Select at least one crew to tag him or her. Advance…" at bounding box center [270, 72] width 541 height 18
